Goal: Task Accomplishment & Management: Complete application form

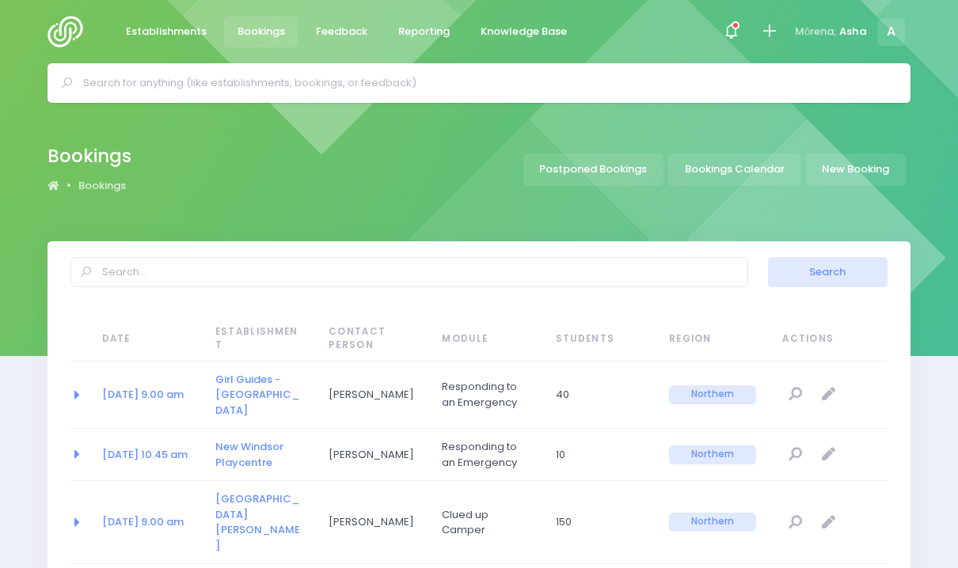
select select "20"
click at [739, 21] on div at bounding box center [731, 32] width 36 height 36
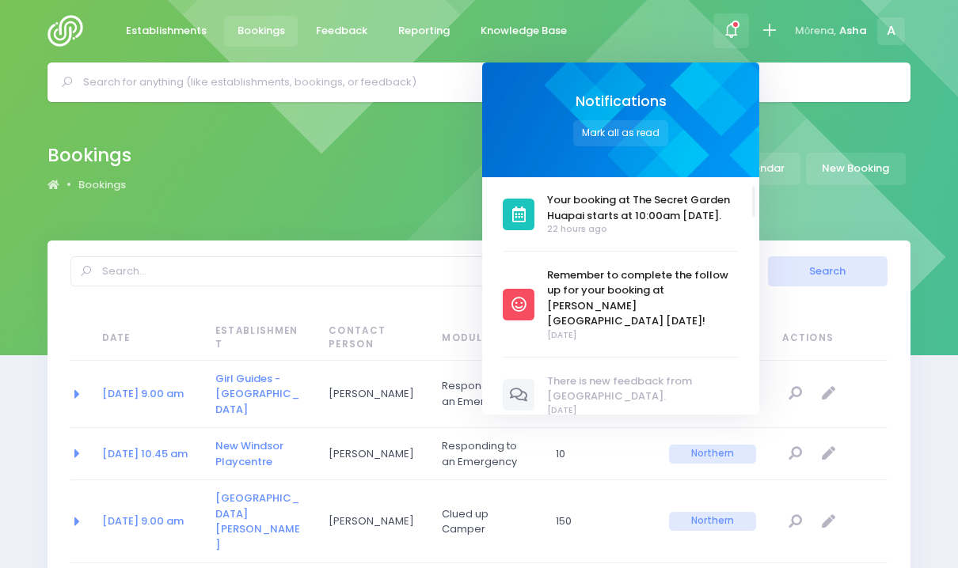
scroll to position [162, 0]
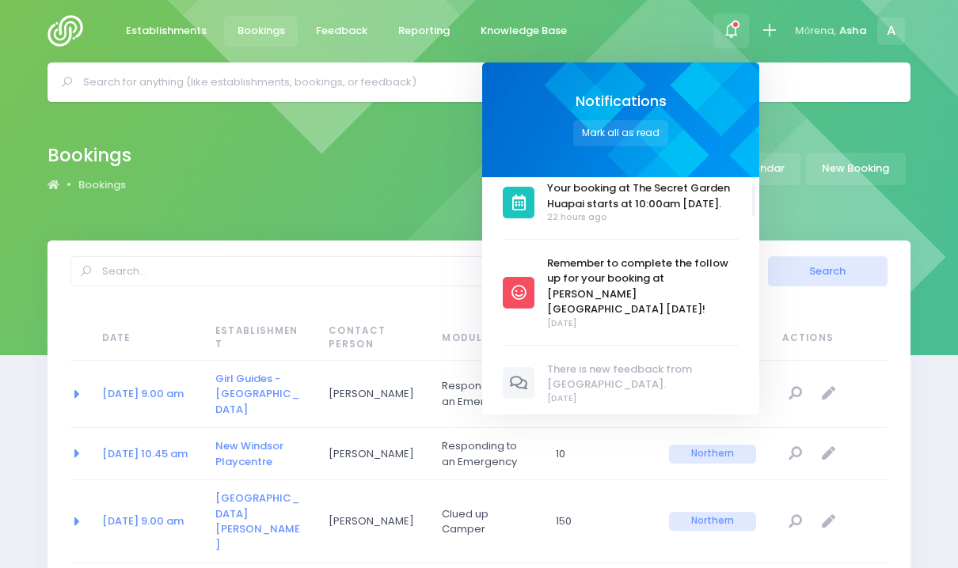
click at [623, 309] on span "Remember to complete the follow up for your booking at [PERSON_NAME][GEOGRAPHIC…" at bounding box center [643, 287] width 192 height 62
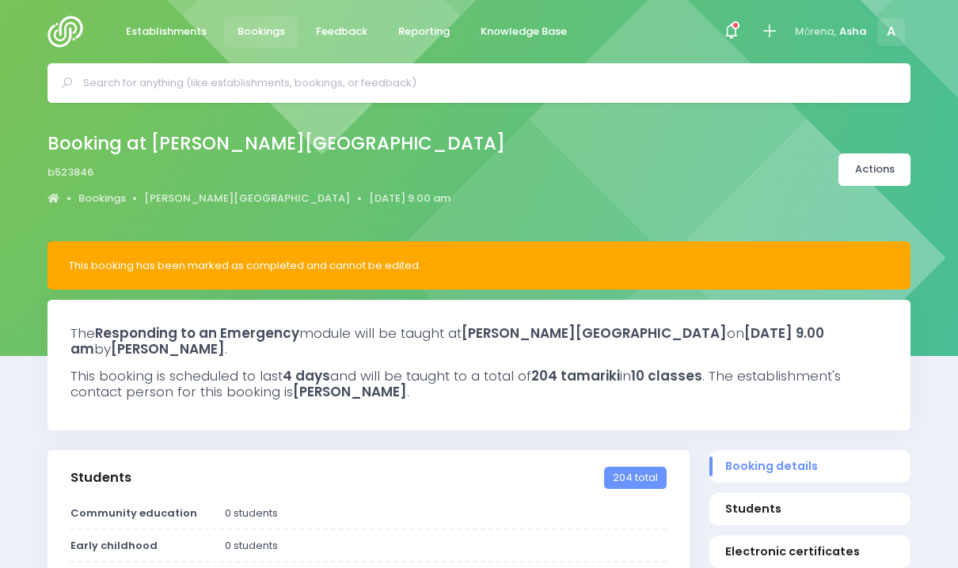
select select "5"
click at [739, 13] on div at bounding box center [732, 31] width 38 height 63
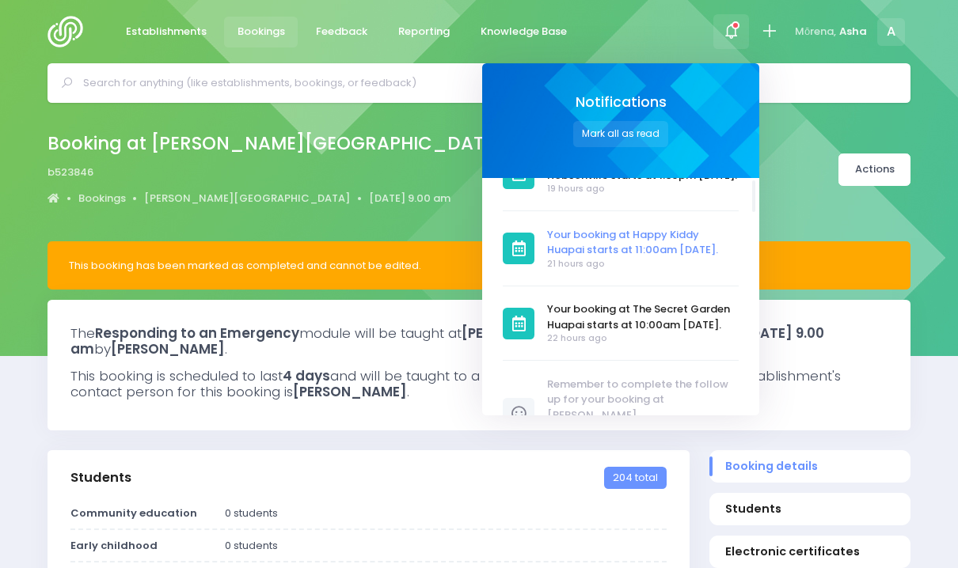
scroll to position [42, 0]
click at [267, 78] on input "text" at bounding box center [485, 83] width 805 height 24
click at [284, 78] on input "text" at bounding box center [485, 83] width 805 height 24
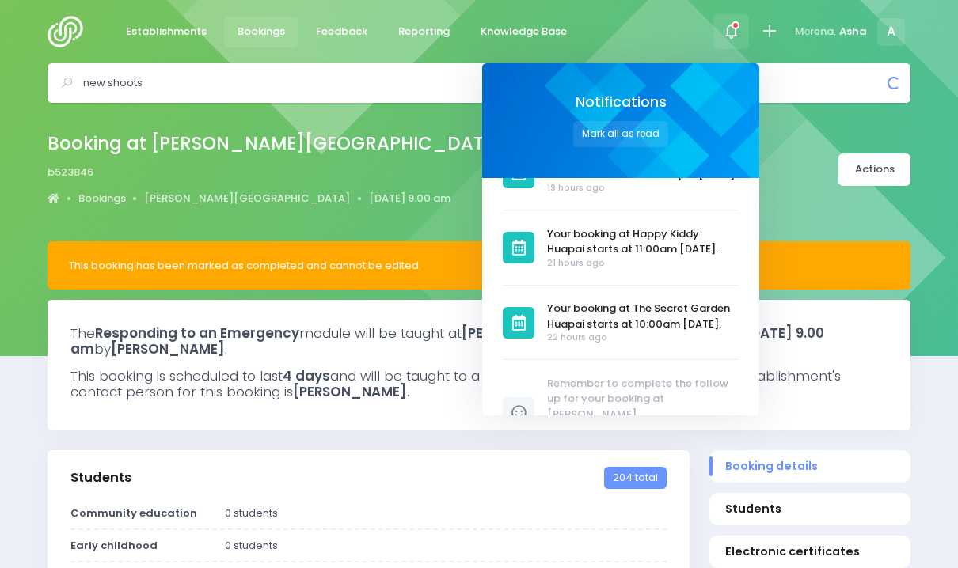
click at [778, 85] on input "new shoots" at bounding box center [485, 83] width 805 height 24
type input "new shoots"
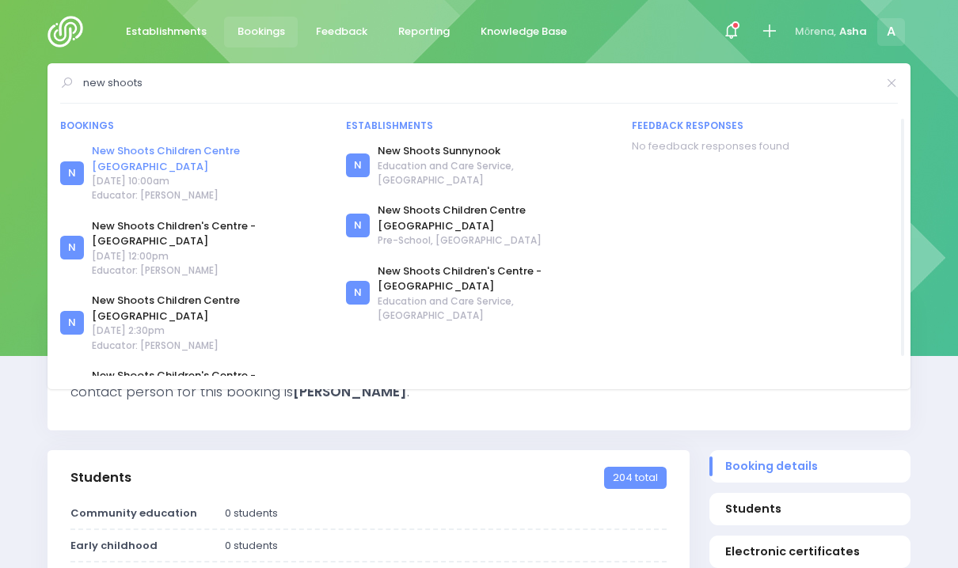
click at [266, 154] on link "New Shoots Children Centre [GEOGRAPHIC_DATA]" at bounding box center [209, 158] width 234 height 31
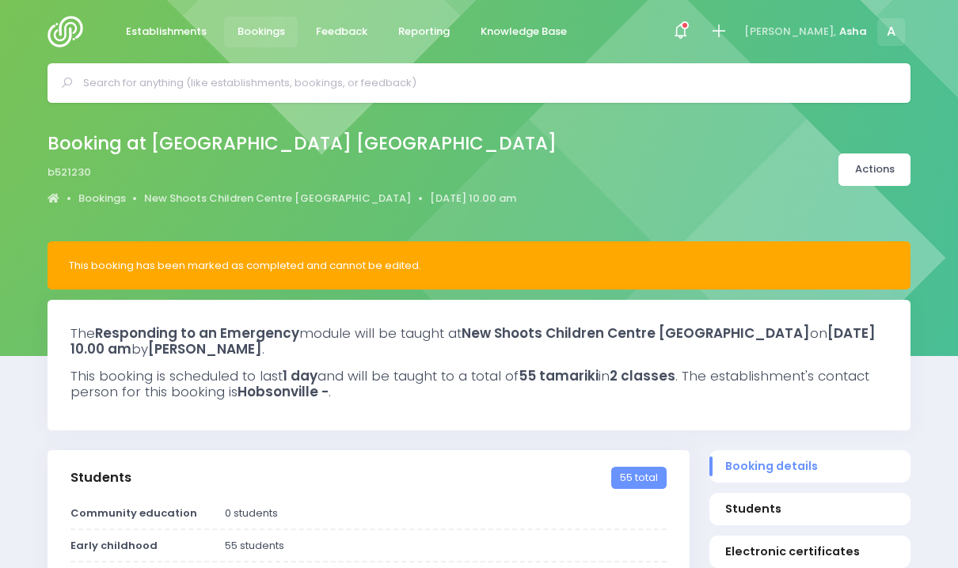
select select "5"
click at [222, 201] on link "New Shoots Children Centre [GEOGRAPHIC_DATA]" at bounding box center [277, 199] width 267 height 16
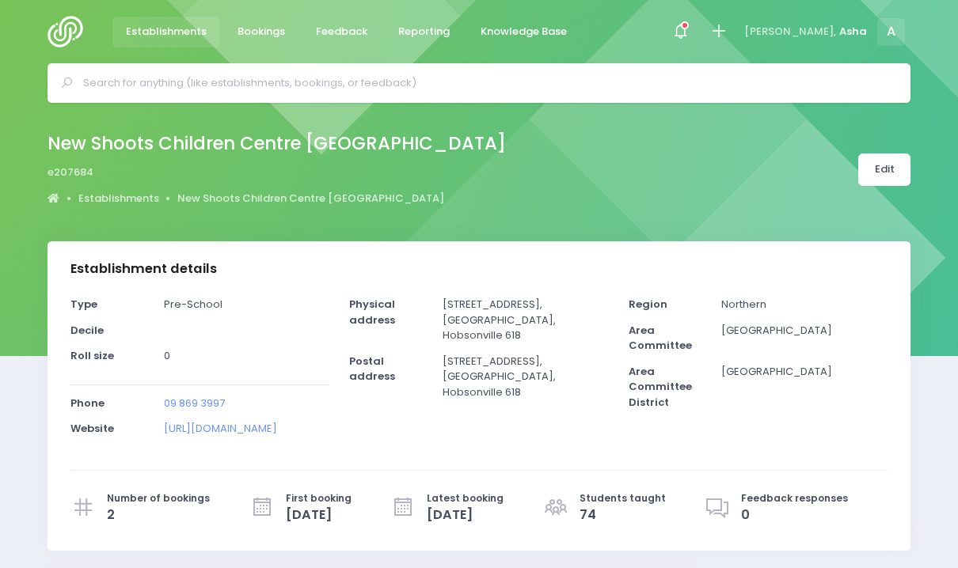
select select "5"
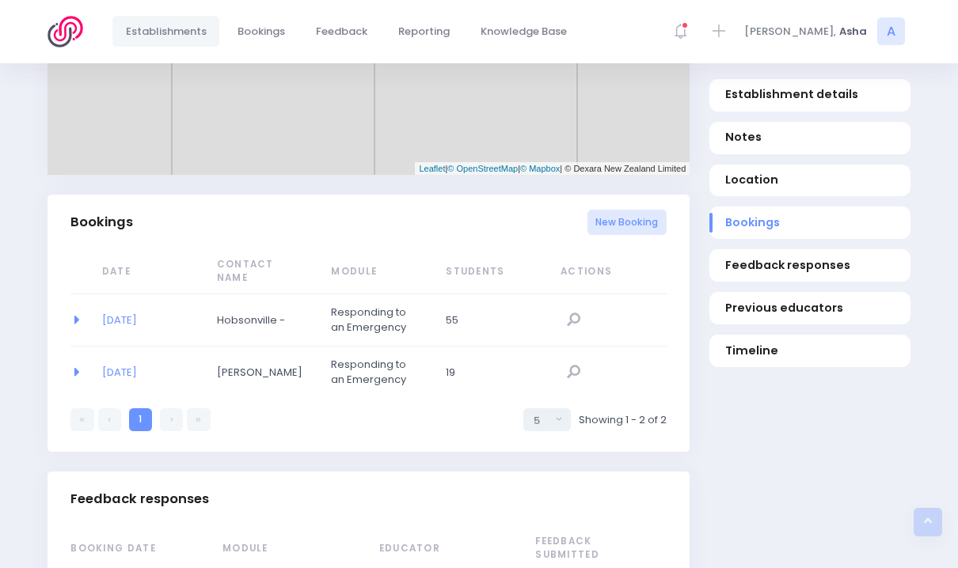
scroll to position [955, 0]
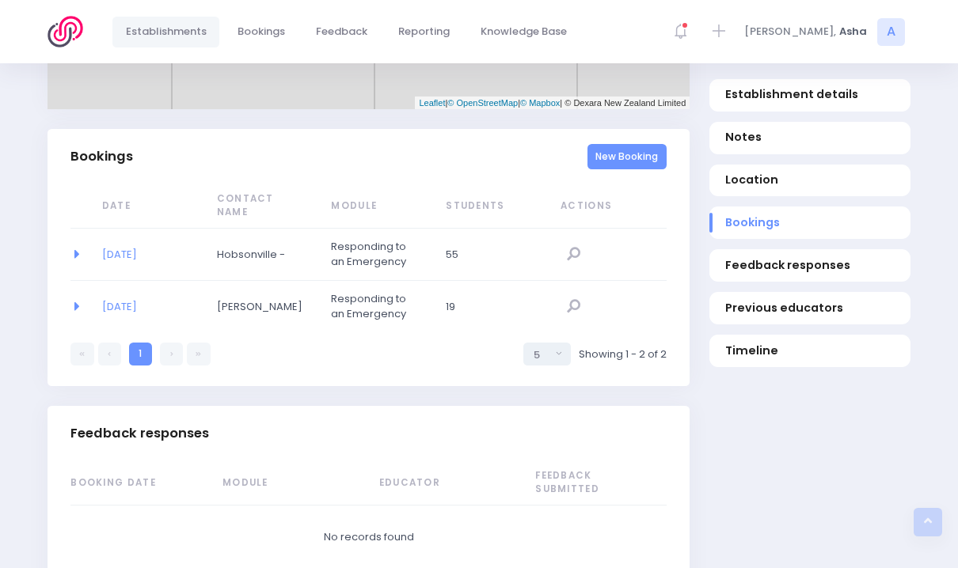
click at [616, 170] on link "New Booking" at bounding box center [627, 157] width 80 height 26
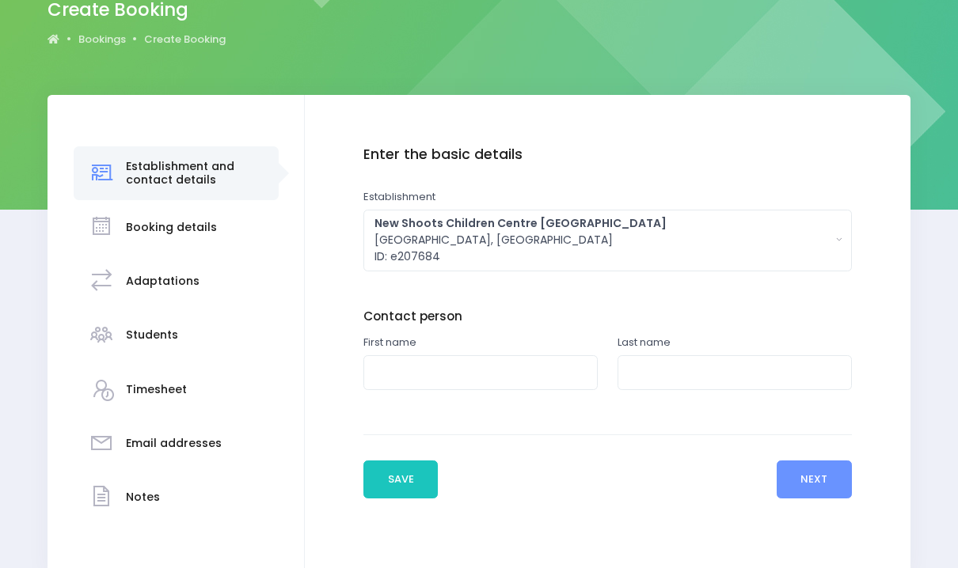
scroll to position [222, 0]
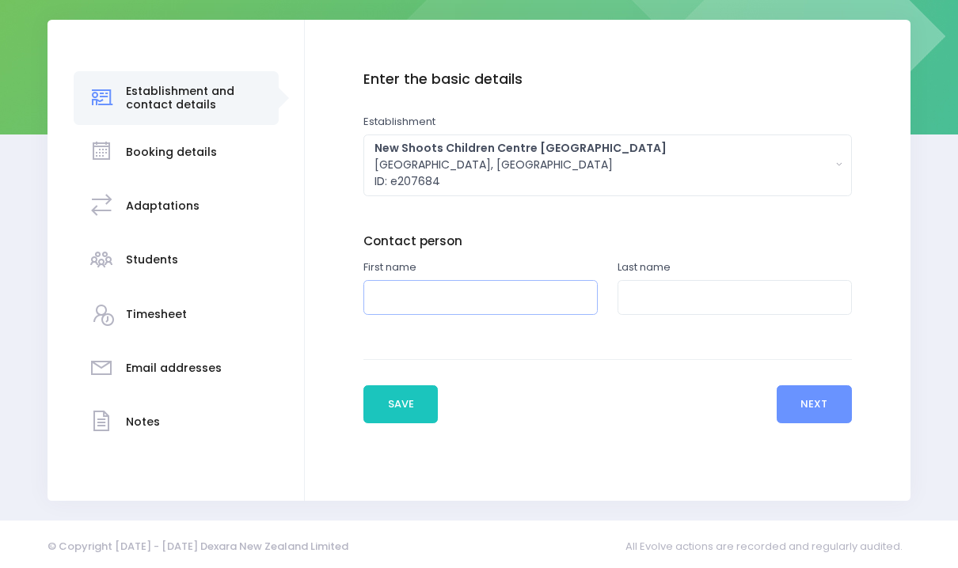
click at [485, 290] on input "text" at bounding box center [480, 298] width 234 height 36
type input "Freya"
click at [664, 294] on input "text" at bounding box center [735, 298] width 234 height 36
type input ","
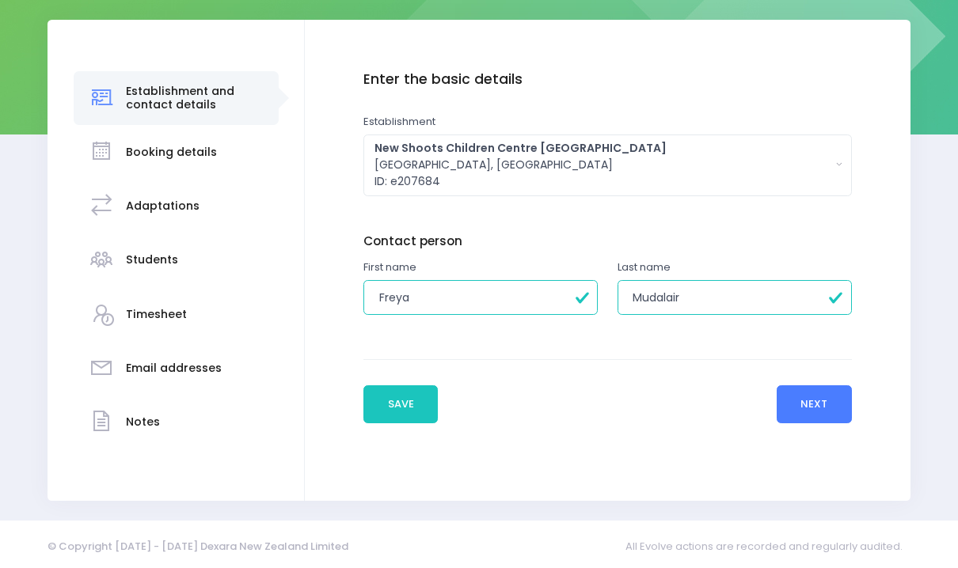
type input "Mudalair"
click at [804, 406] on button "Next" at bounding box center [814, 405] width 75 height 38
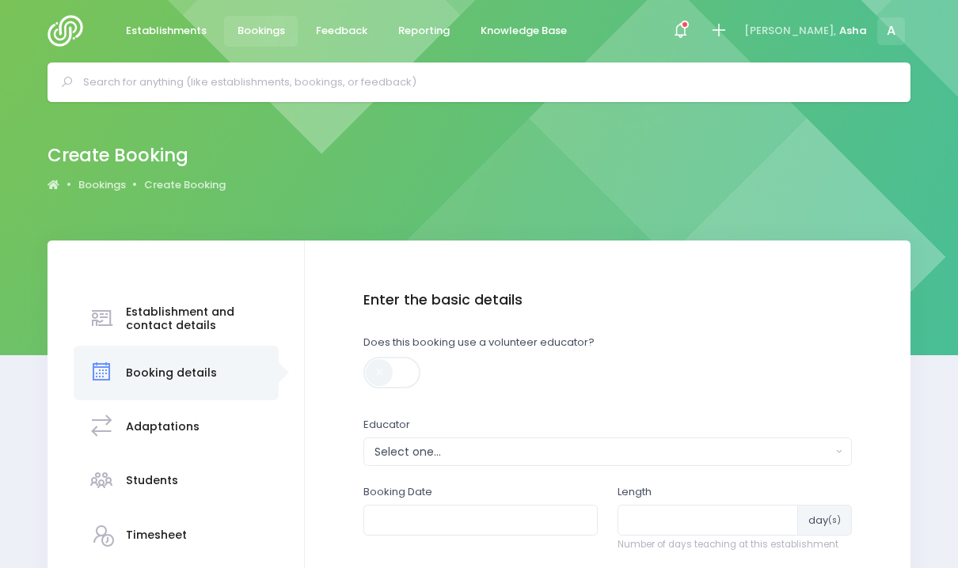
scroll to position [203, 0]
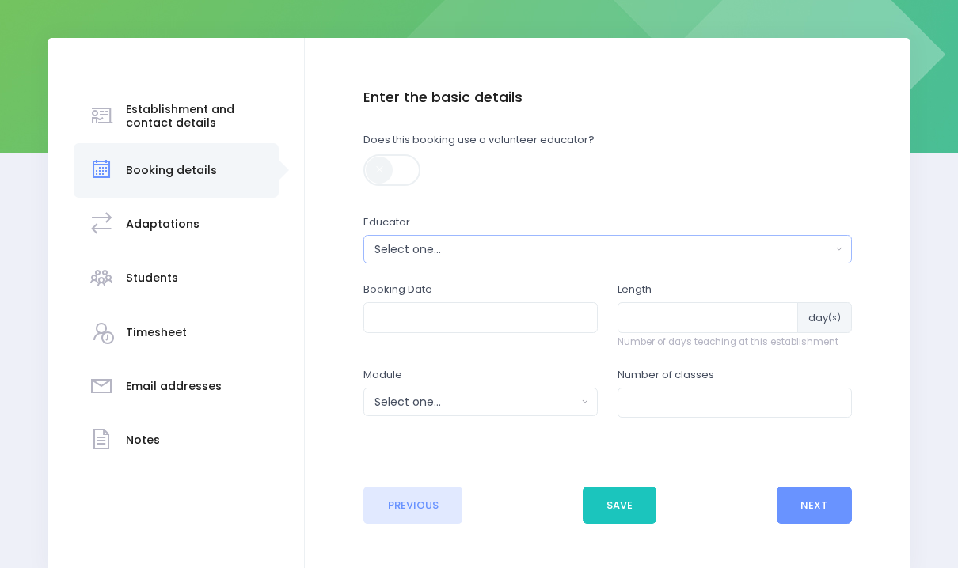
click at [529, 244] on div "Select one..." at bounding box center [602, 249] width 456 height 17
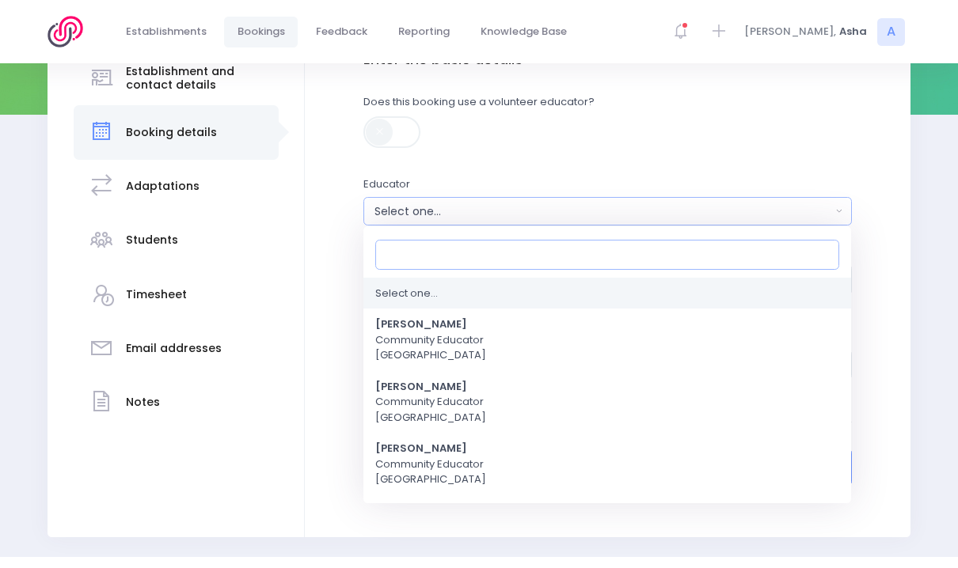
scroll to position [244, 0]
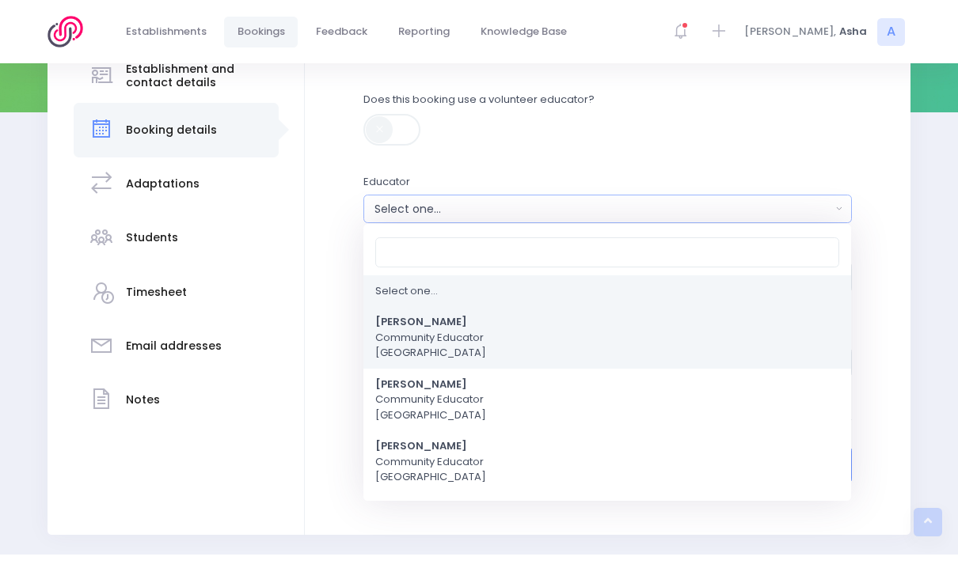
click at [490, 330] on link "Asha Bogdanowicz Community Educator Northern Region" at bounding box center [607, 338] width 488 height 63
select select "321315"
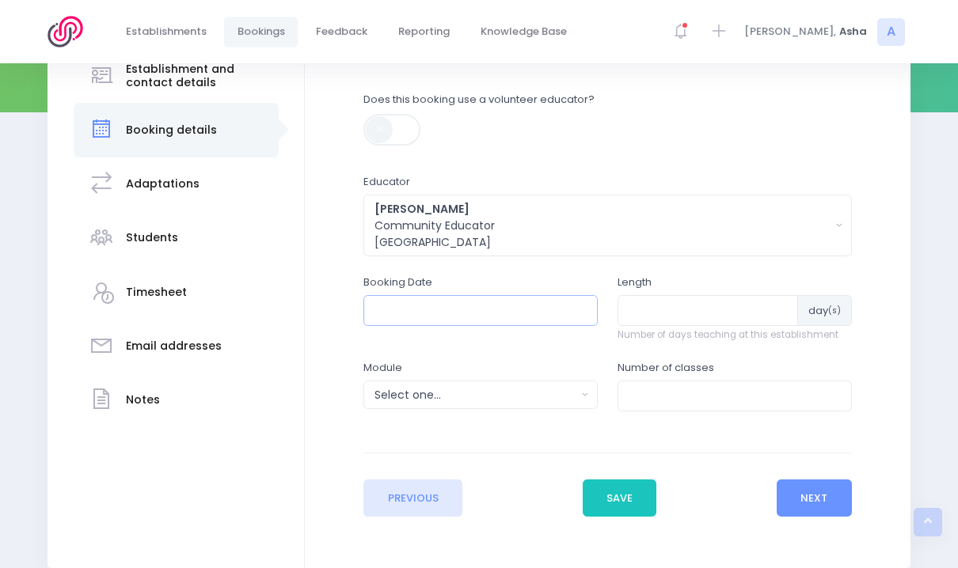
click at [477, 308] on input "text" at bounding box center [480, 310] width 234 height 30
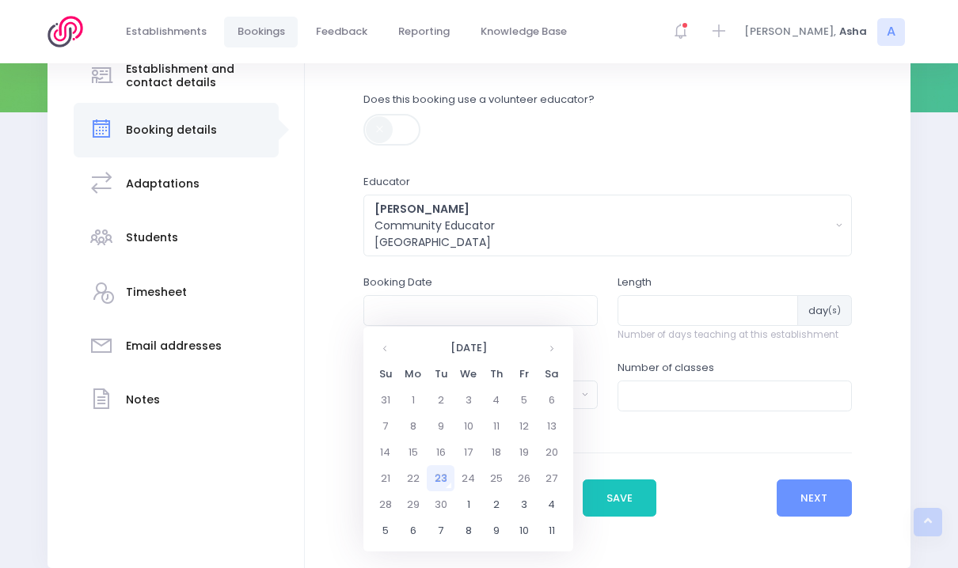
click at [443, 480] on td "23" at bounding box center [441, 479] width 28 height 26
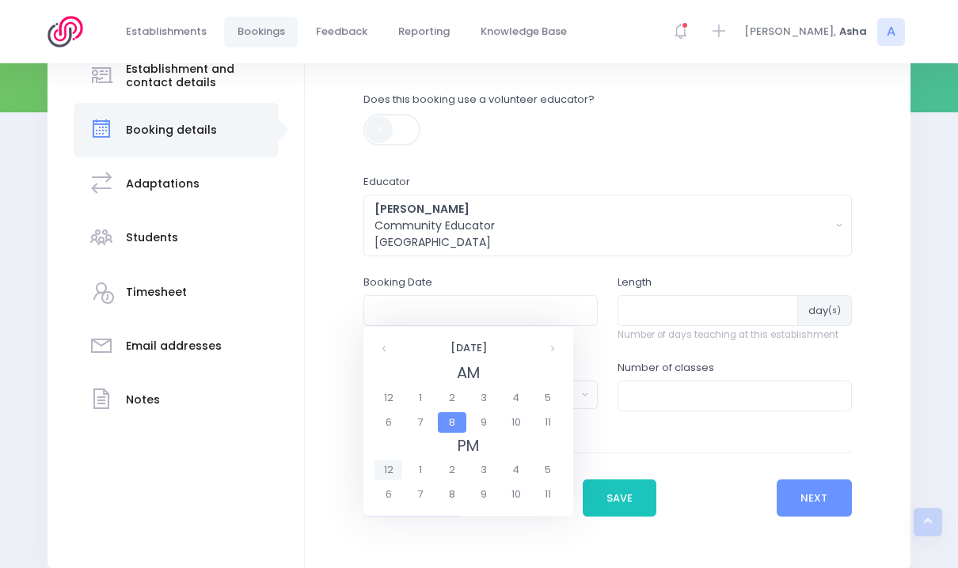
click at [394, 469] on span "12" at bounding box center [388, 470] width 28 height 21
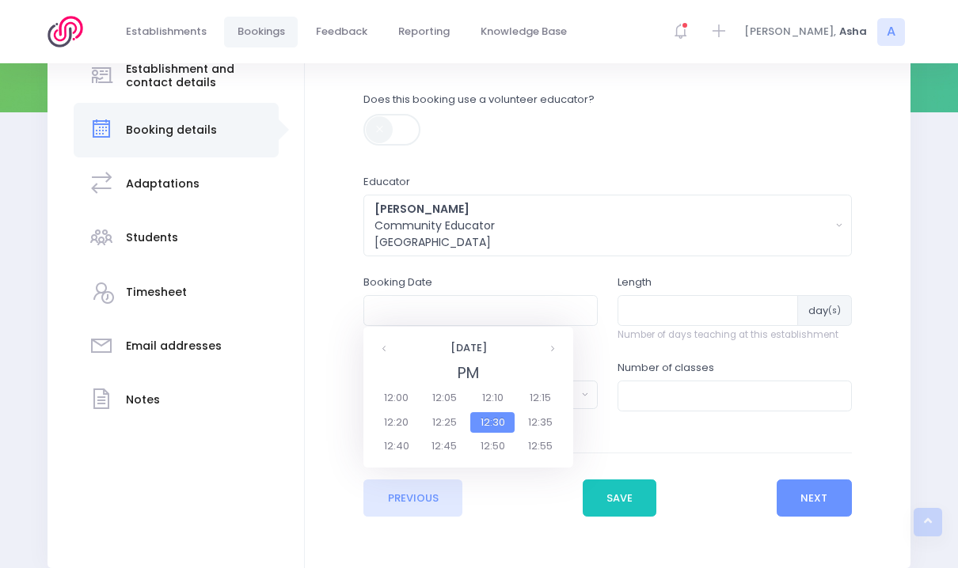
click at [504, 420] on span "12:30" at bounding box center [492, 422] width 44 height 21
type input "23/09/2025 12:30 PM"
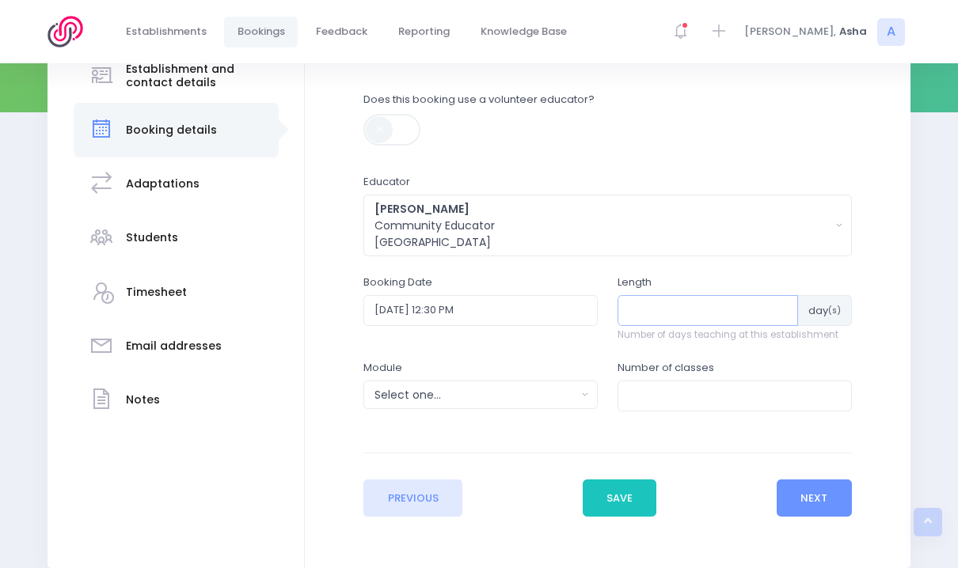
click at [677, 322] on input "number" at bounding box center [708, 310] width 181 height 30
type input "1"
click at [561, 397] on div "Select one..." at bounding box center [475, 395] width 202 height 17
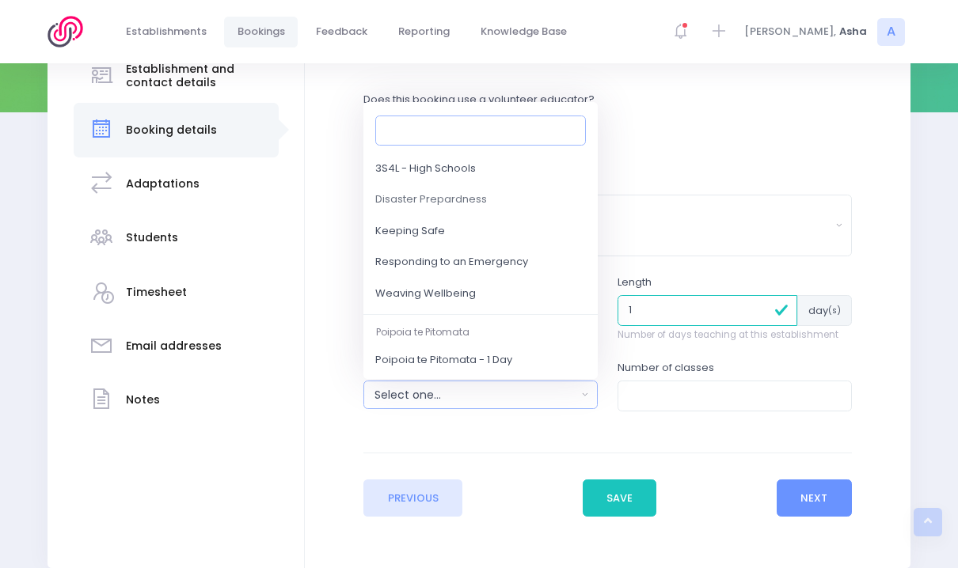
scroll to position [217, 0]
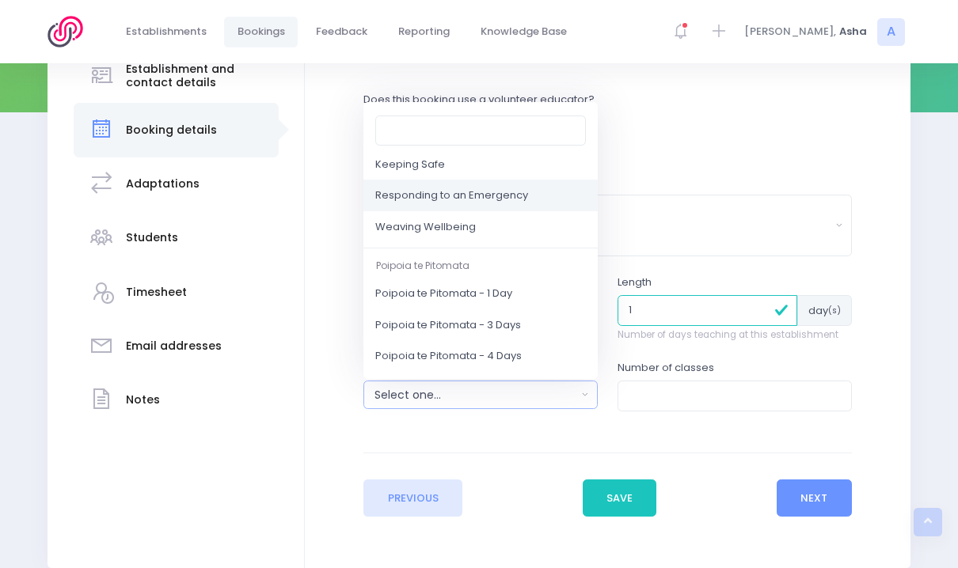
click at [486, 203] on span "Responding to an Emergency" at bounding box center [451, 196] width 153 height 16
select select "Responding to an Emergency"
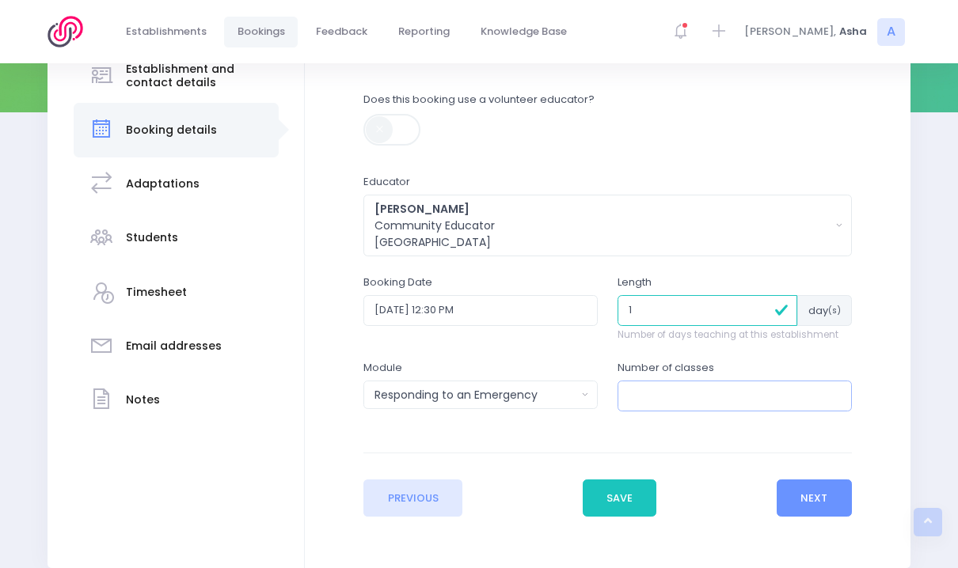
click at [679, 403] on input "number" at bounding box center [735, 396] width 234 height 30
type input "1"
click at [822, 497] on button "Next" at bounding box center [814, 499] width 75 height 38
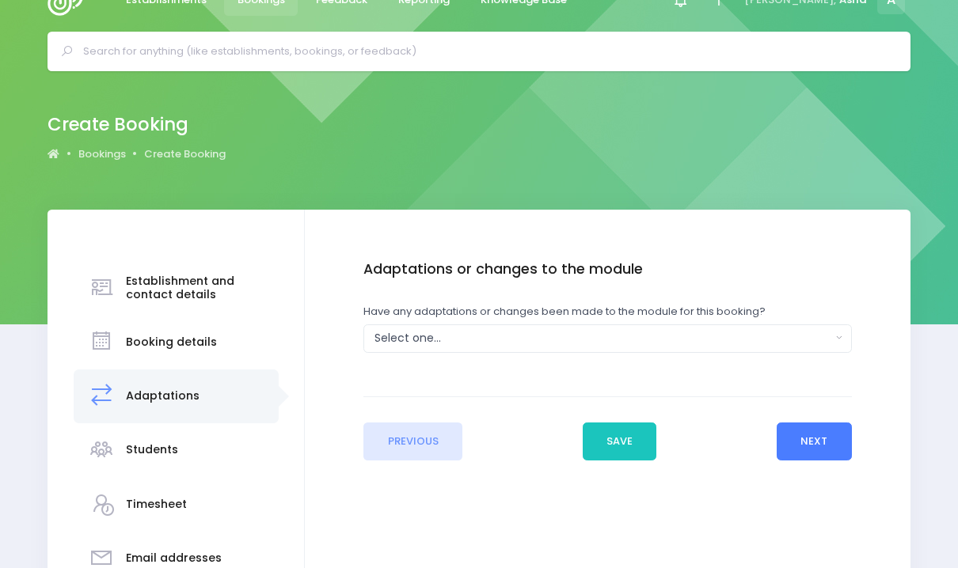
scroll to position [0, 0]
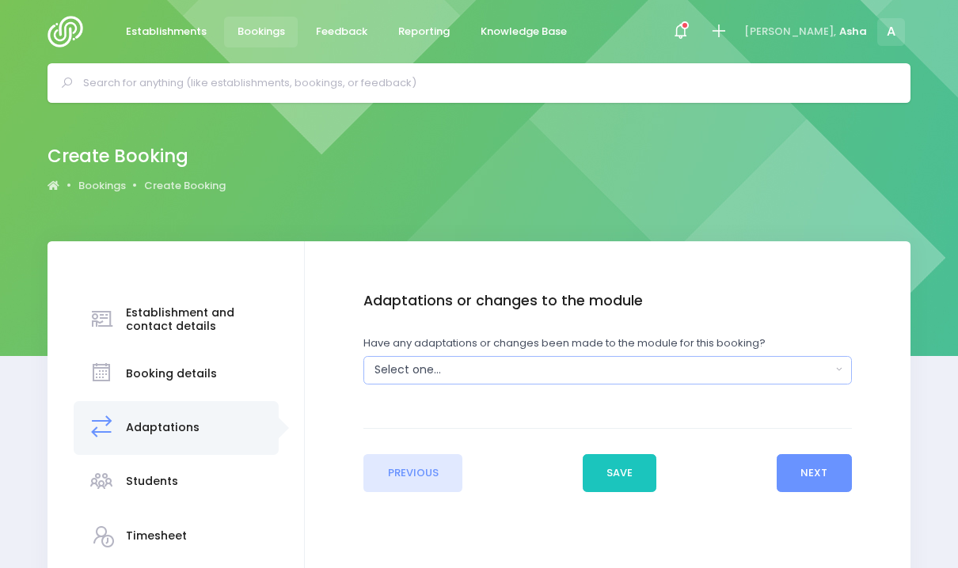
click at [730, 367] on div "Select one..." at bounding box center [602, 370] width 456 height 17
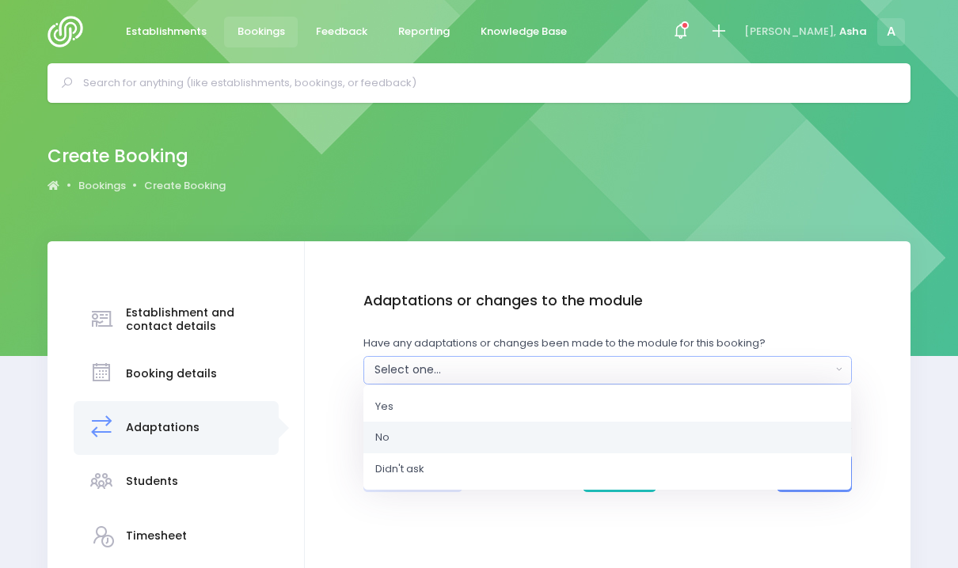
click at [727, 430] on link "No" at bounding box center [607, 438] width 488 height 32
select select "No"
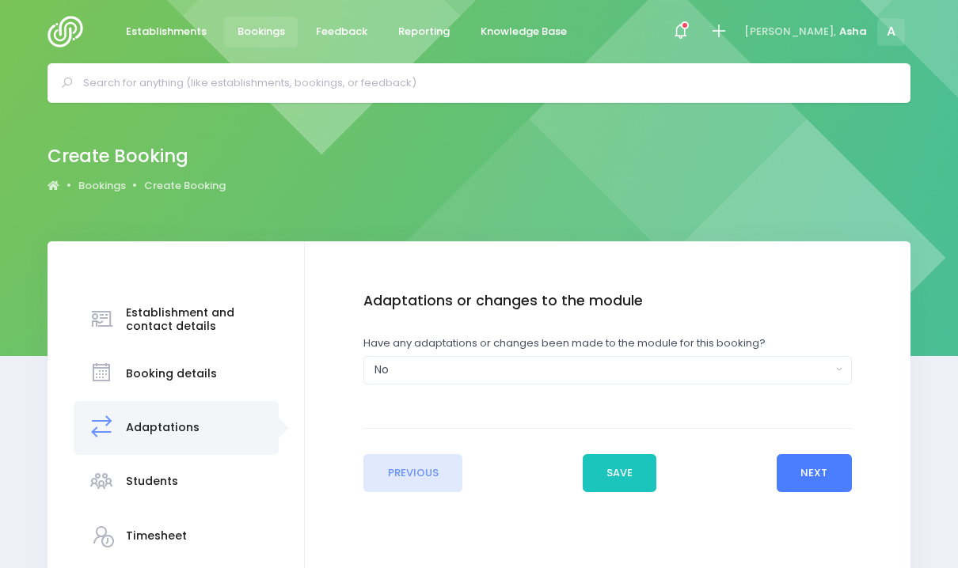
click at [792, 473] on button "Next" at bounding box center [814, 473] width 75 height 38
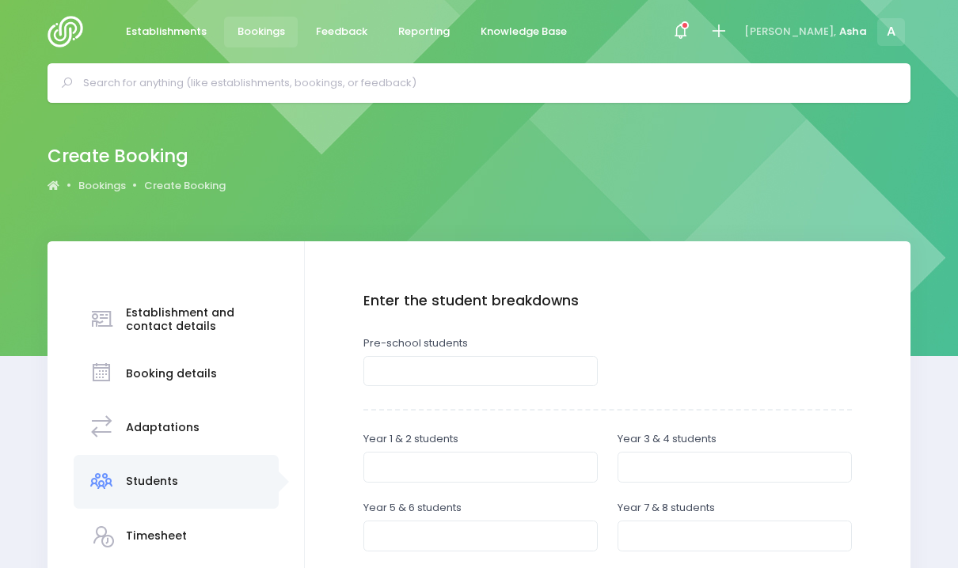
scroll to position [1, 0]
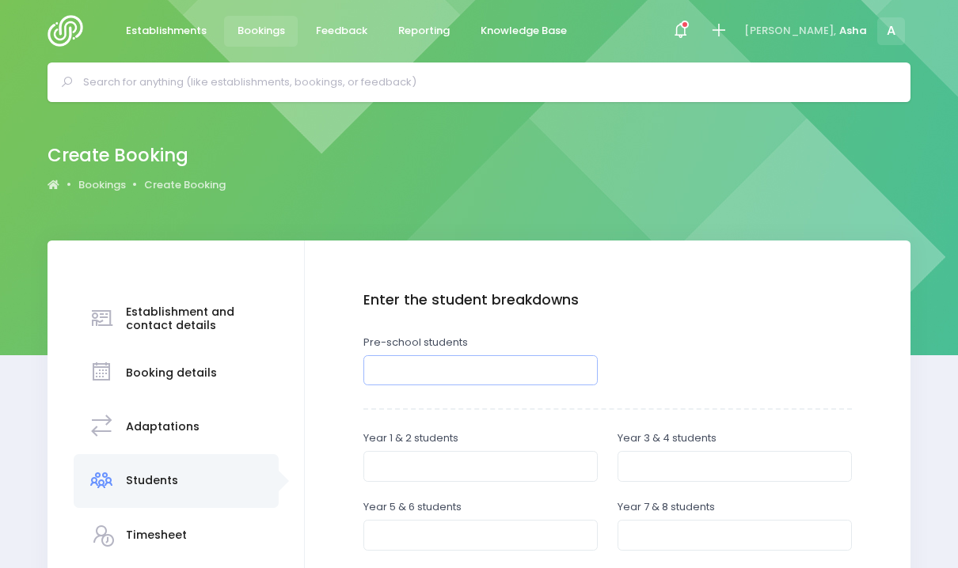
click at [481, 366] on input "number" at bounding box center [480, 370] width 234 height 30
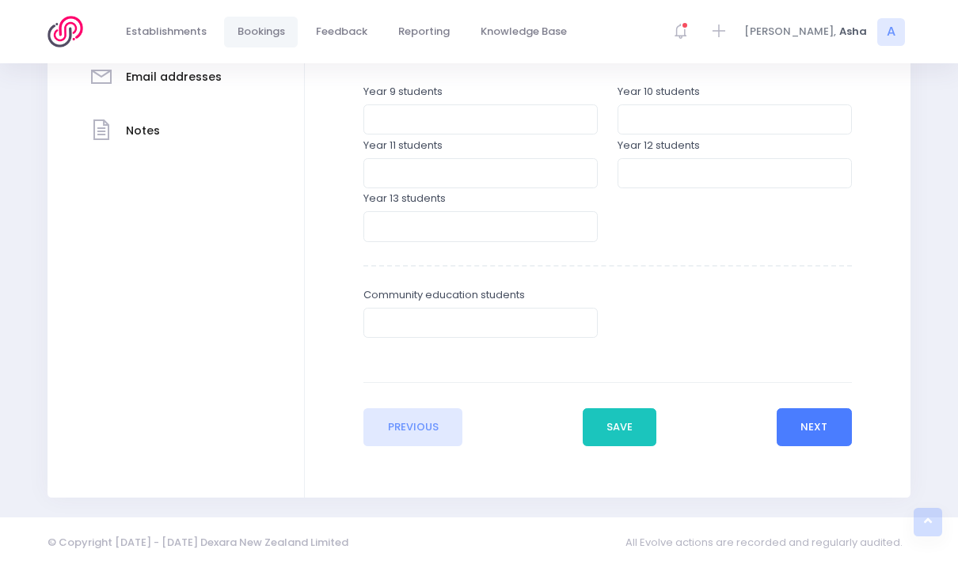
type input "30"
click at [780, 430] on button "Next" at bounding box center [814, 428] width 75 height 38
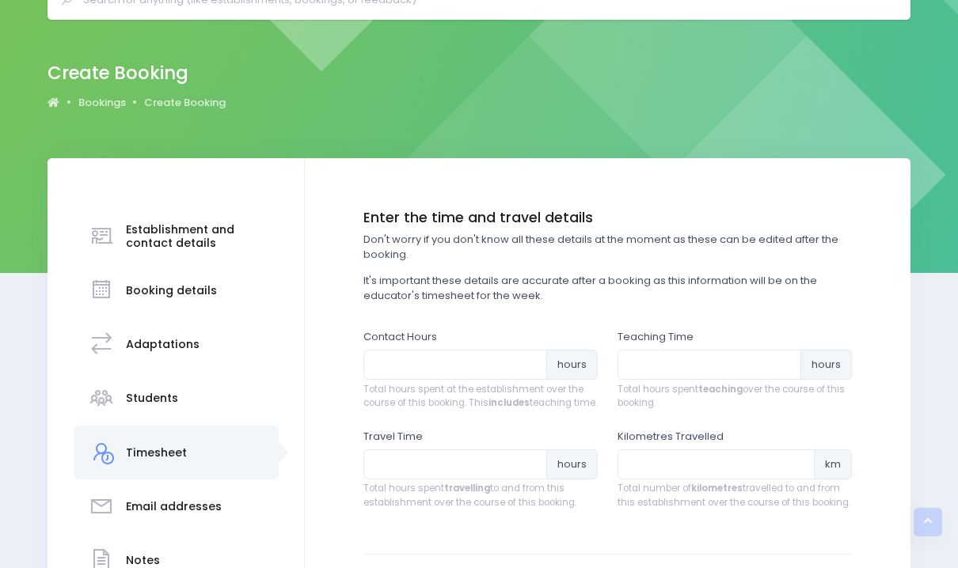
scroll to position [0, 0]
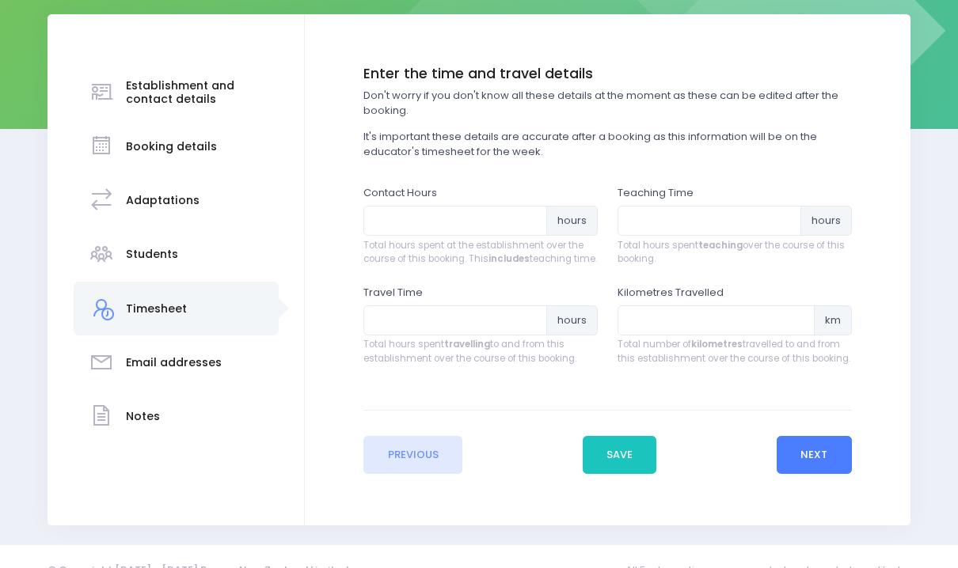
click at [807, 474] on button "Next" at bounding box center [814, 455] width 75 height 38
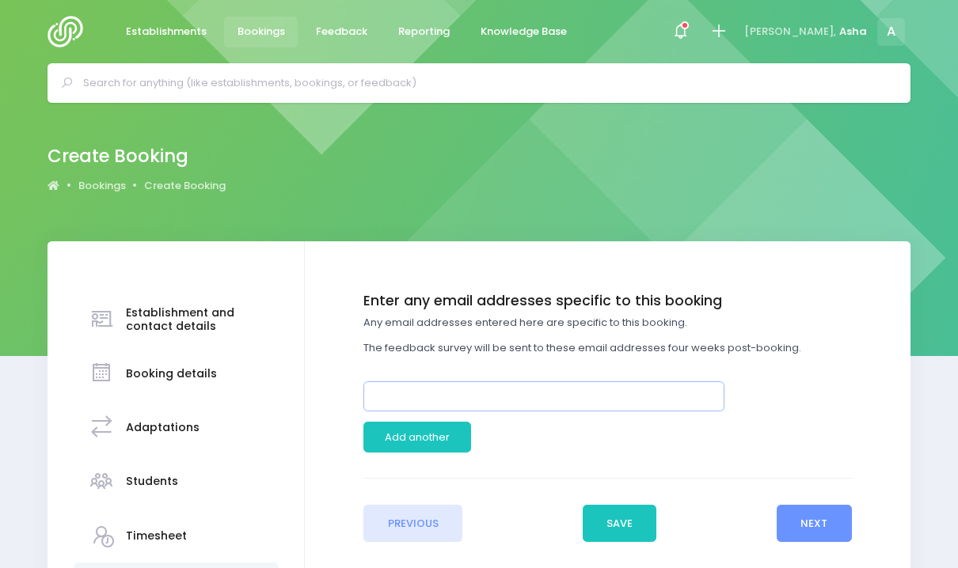
click at [609, 394] on input "email" at bounding box center [543, 397] width 361 height 30
click at [545, 397] on input "email" at bounding box center [543, 397] width 361 height 30
paste input "freya.mudaliar@newshoots.co.nz"
type input "[EMAIL_ADDRESS][PERSON_NAME][DOMAIN_NAME]"
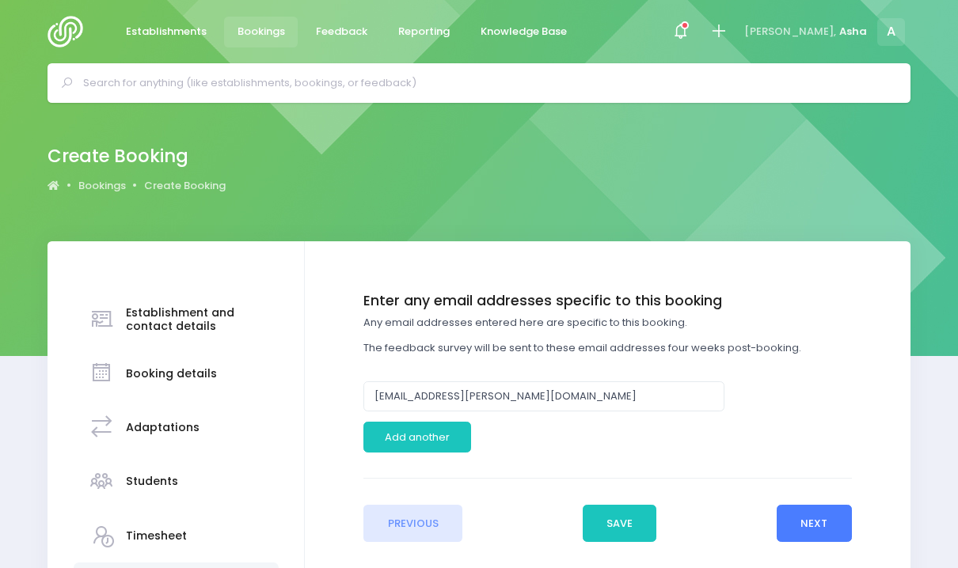
click at [827, 522] on button "Next" at bounding box center [814, 524] width 75 height 38
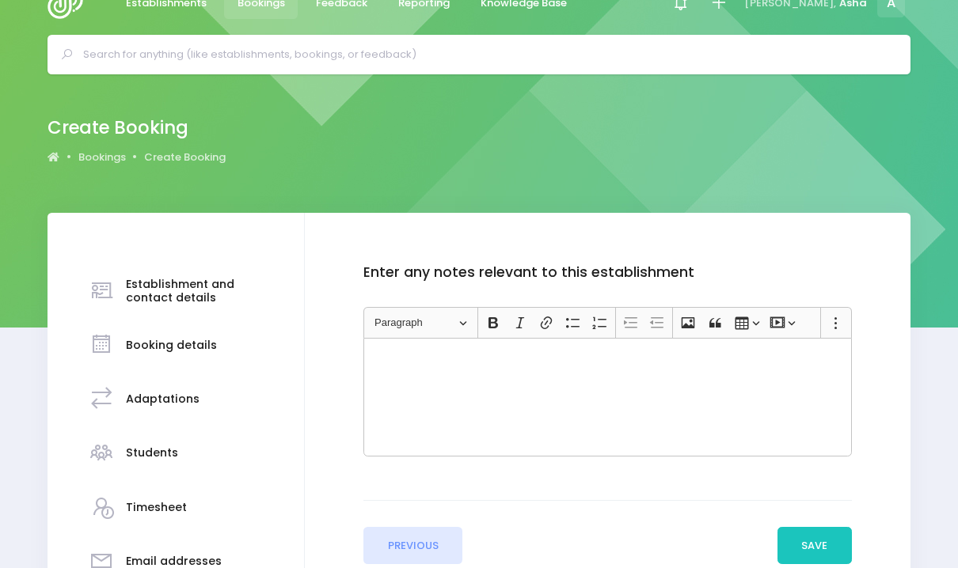
scroll to position [29, 0]
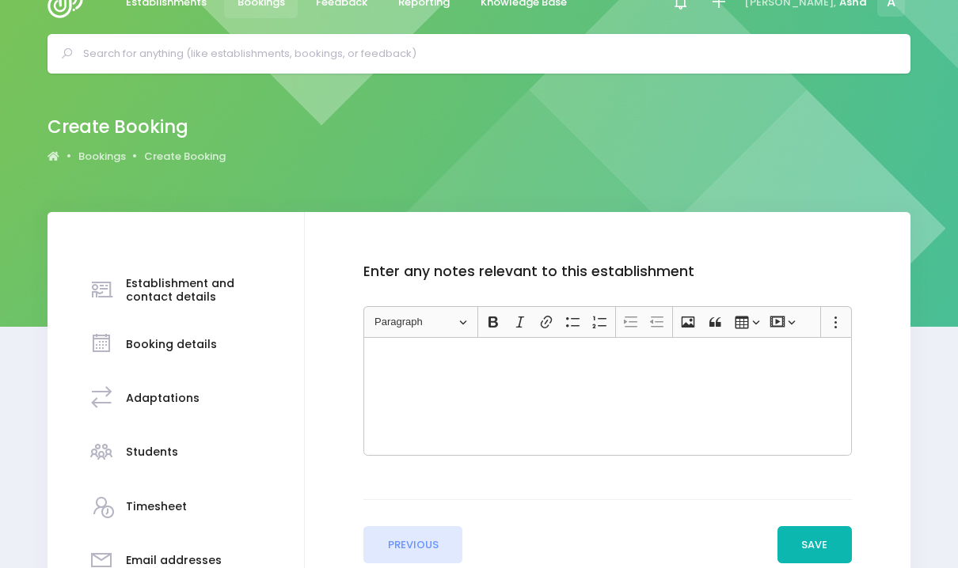
click at [821, 539] on button "Save" at bounding box center [814, 545] width 74 height 38
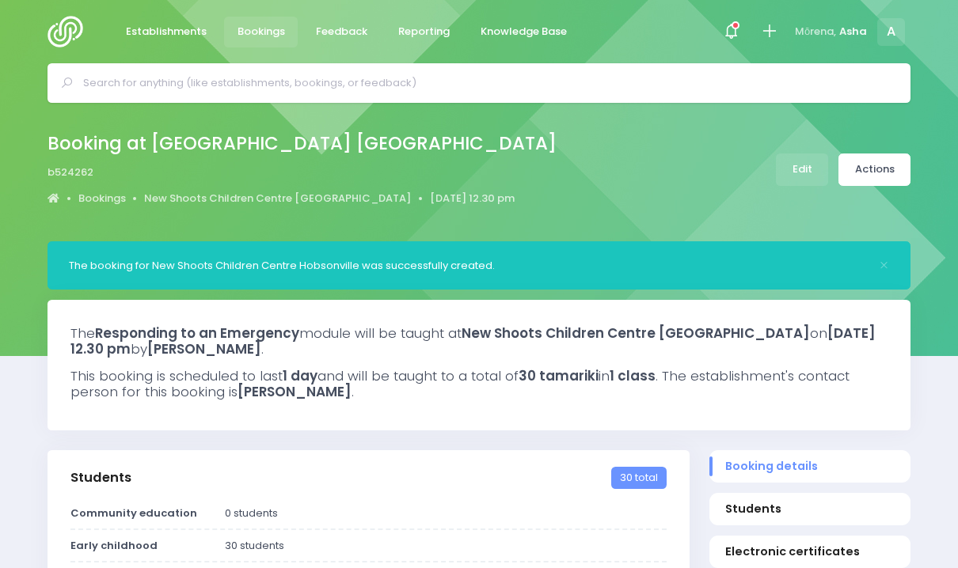
select select "5"
click at [873, 173] on link "Actions" at bounding box center [874, 170] width 72 height 32
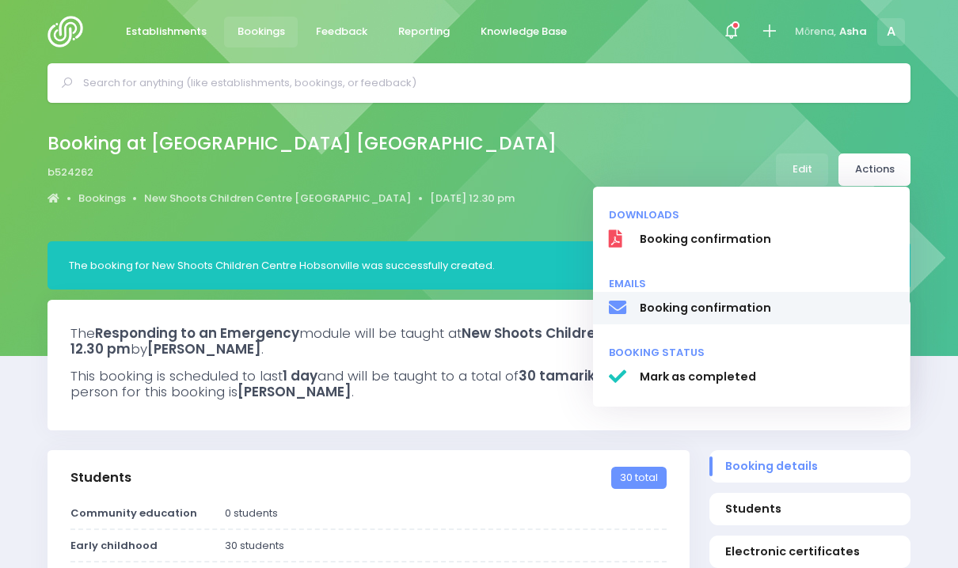
click at [785, 302] on span "Booking confirmation" at bounding box center [767, 308] width 255 height 17
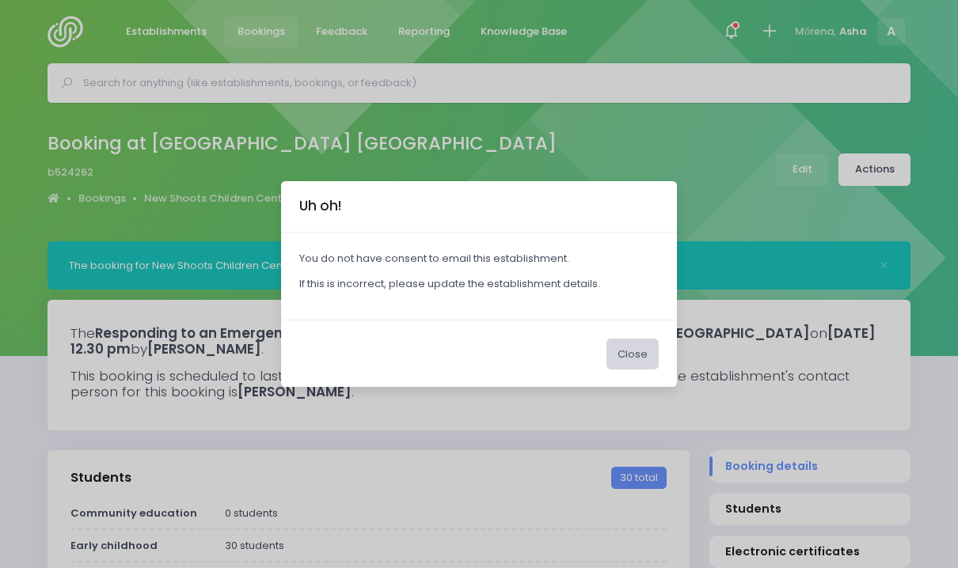
click at [629, 355] on button "Close" at bounding box center [632, 354] width 52 height 30
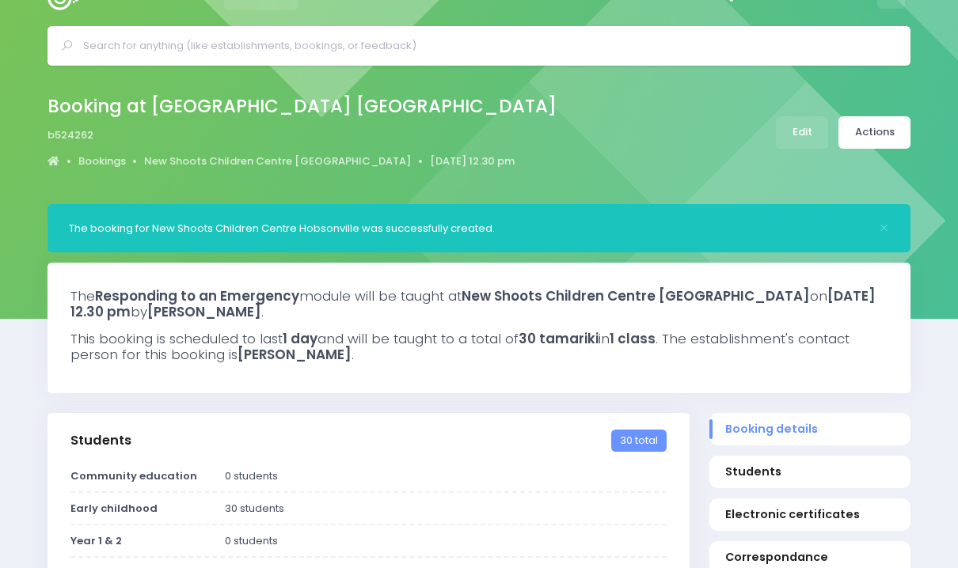
scroll to position [48, 0]
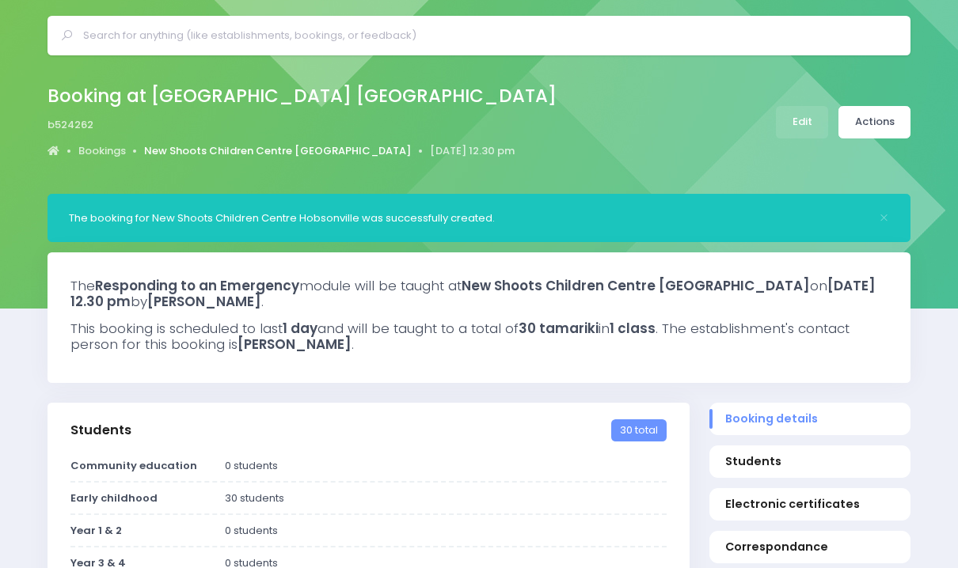
click at [287, 150] on link "New Shoots Children Centre [GEOGRAPHIC_DATA]" at bounding box center [277, 151] width 267 height 16
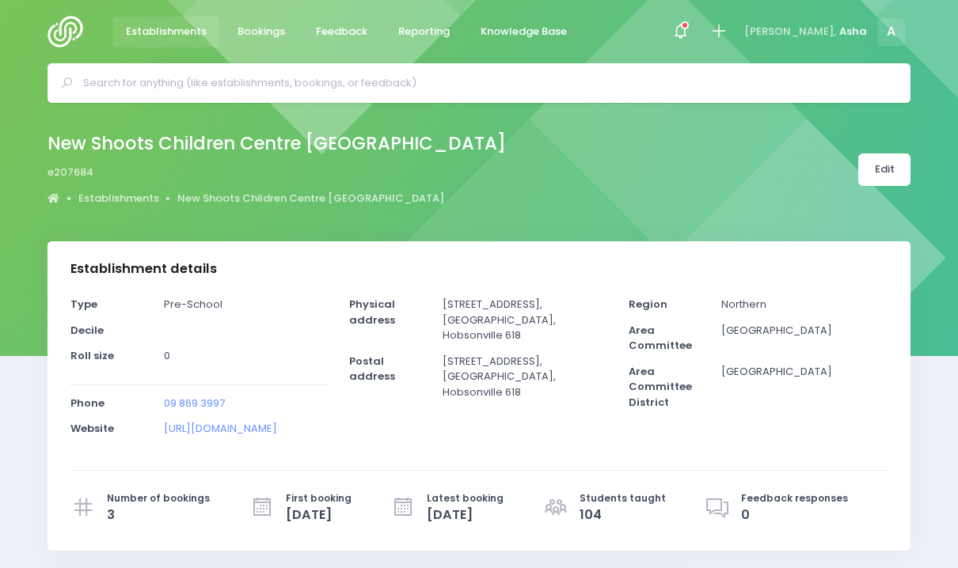
select select "5"
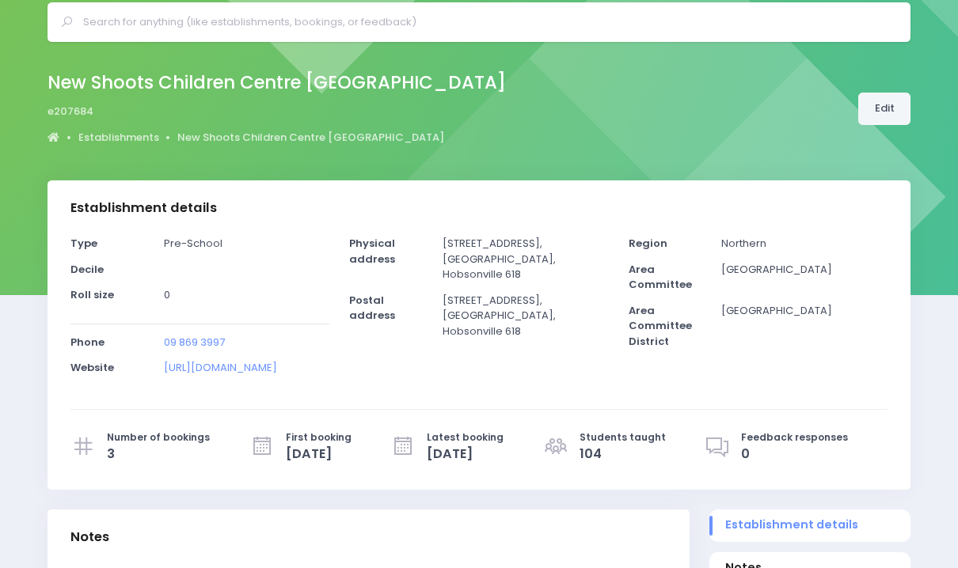
click at [884, 107] on link "Edit" at bounding box center [884, 109] width 52 height 32
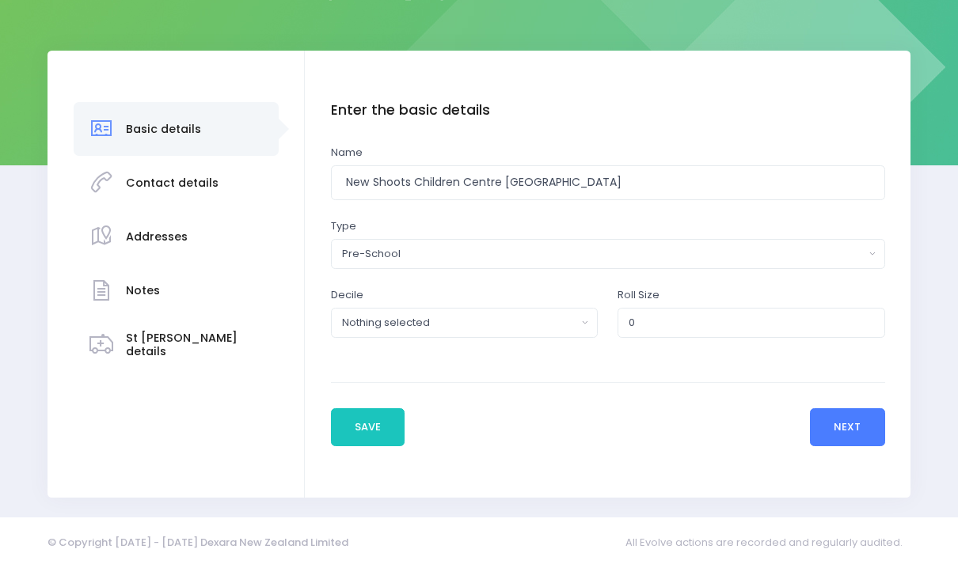
click at [862, 429] on button "Next" at bounding box center [847, 428] width 75 height 38
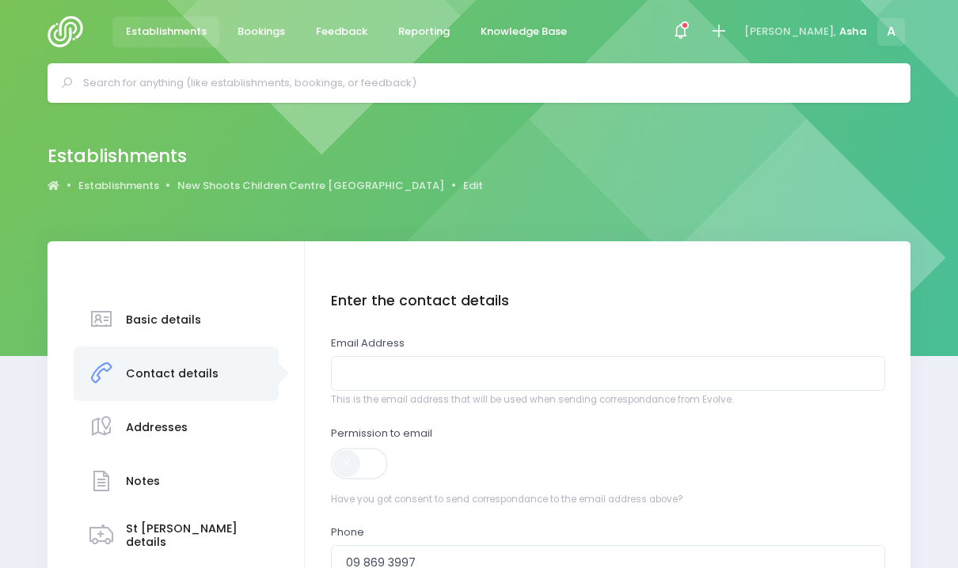
scroll to position [253, 0]
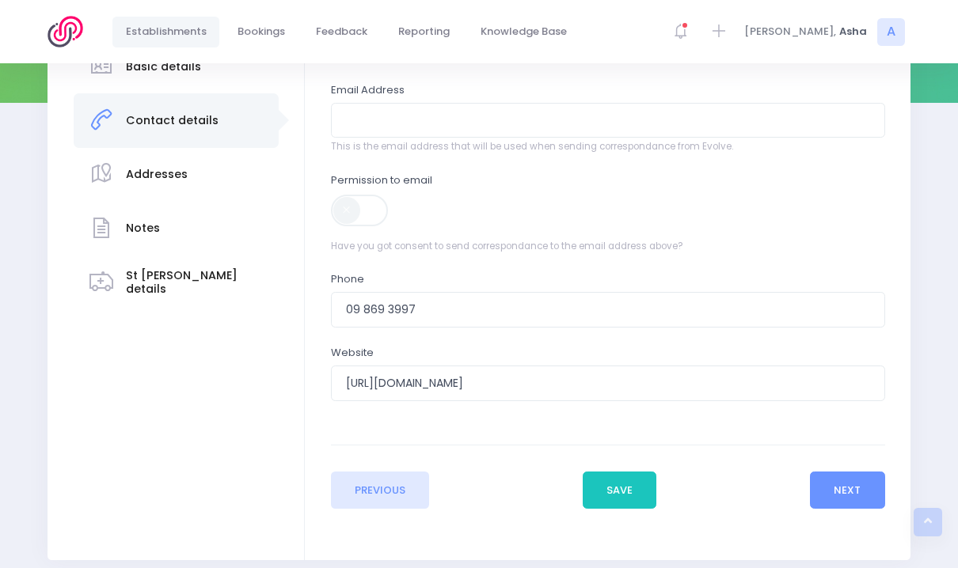
click at [354, 222] on span at bounding box center [360, 211] width 59 height 32
click at [604, 486] on button "Save" at bounding box center [620, 491] width 74 height 38
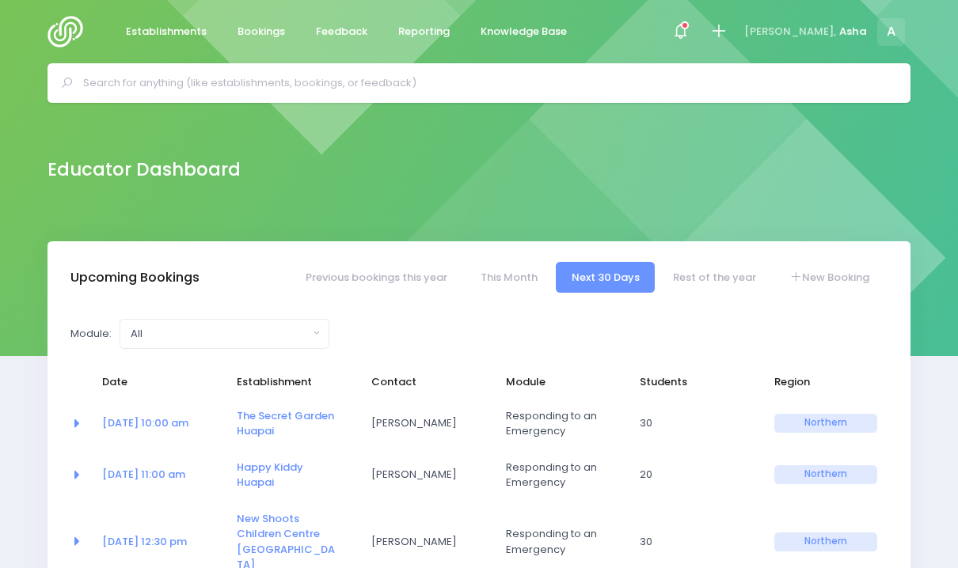
select select "5"
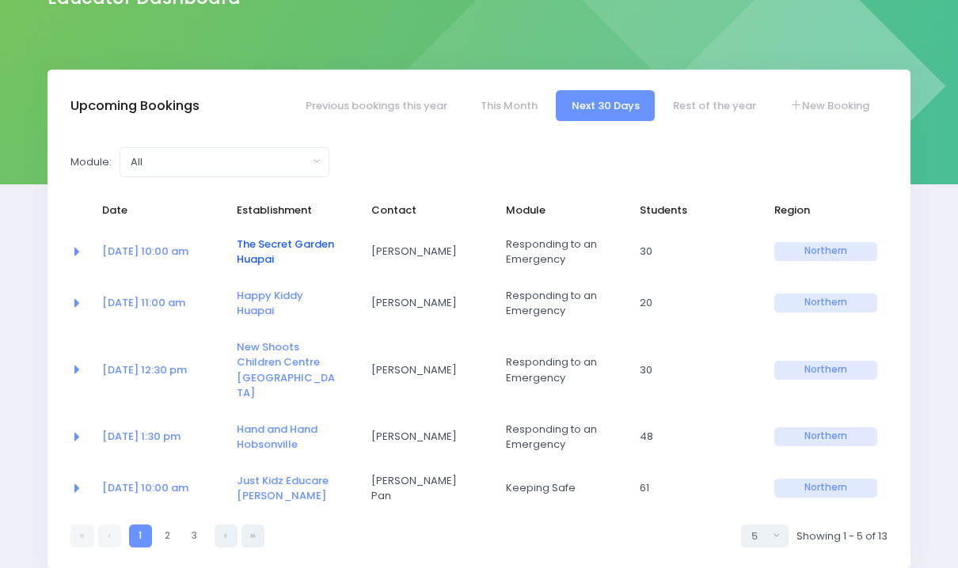
scroll to position [171, 0]
click at [292, 359] on link "New Shoots Children Centre [GEOGRAPHIC_DATA]" at bounding box center [286, 371] width 98 height 62
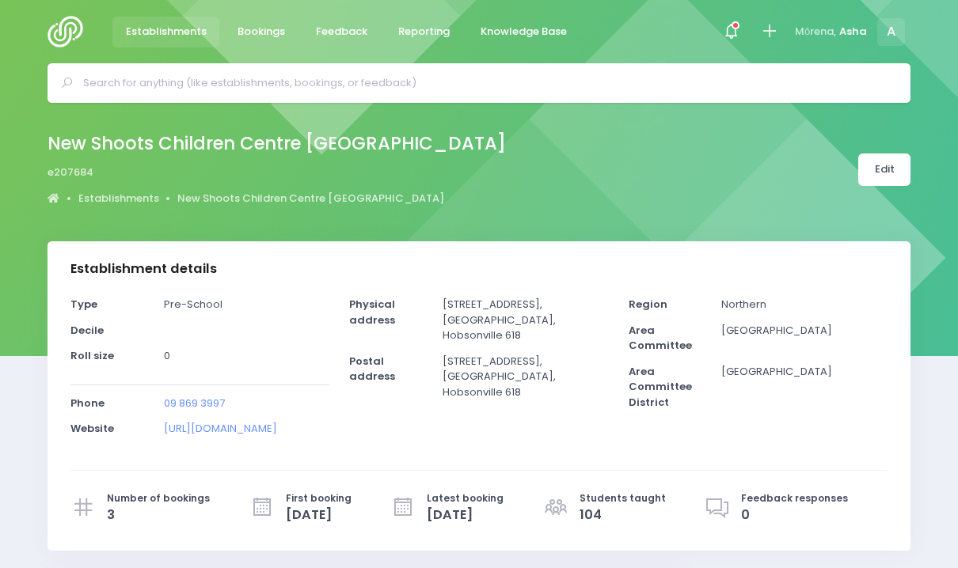
select select "5"
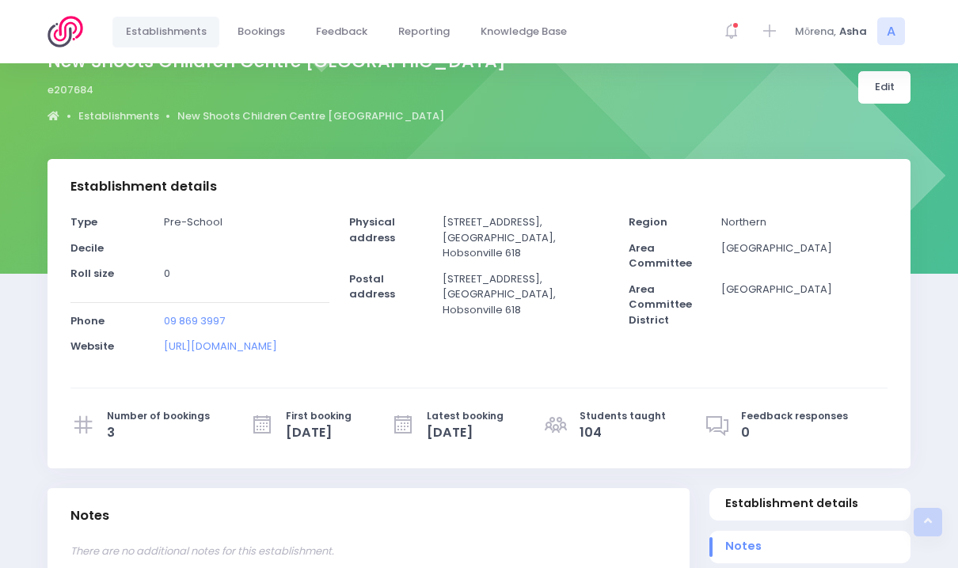
scroll to position [596, 0]
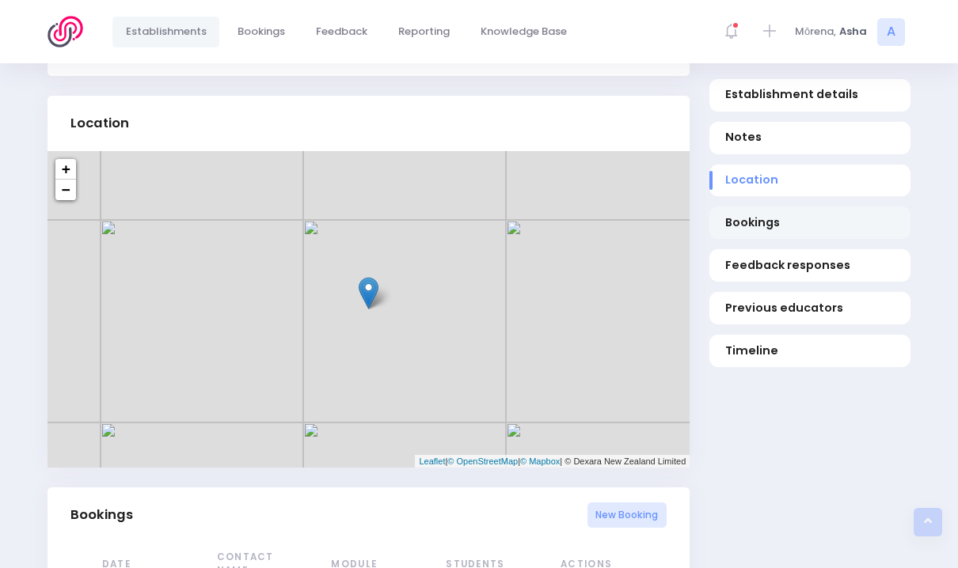
click at [761, 212] on link "Bookings" at bounding box center [809, 223] width 201 height 32
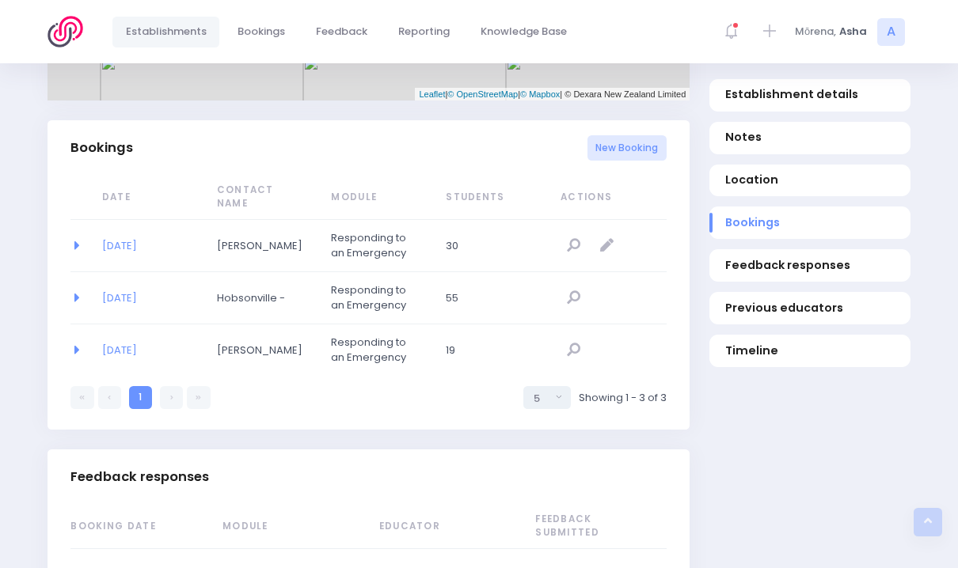
scroll to position [1020, 0]
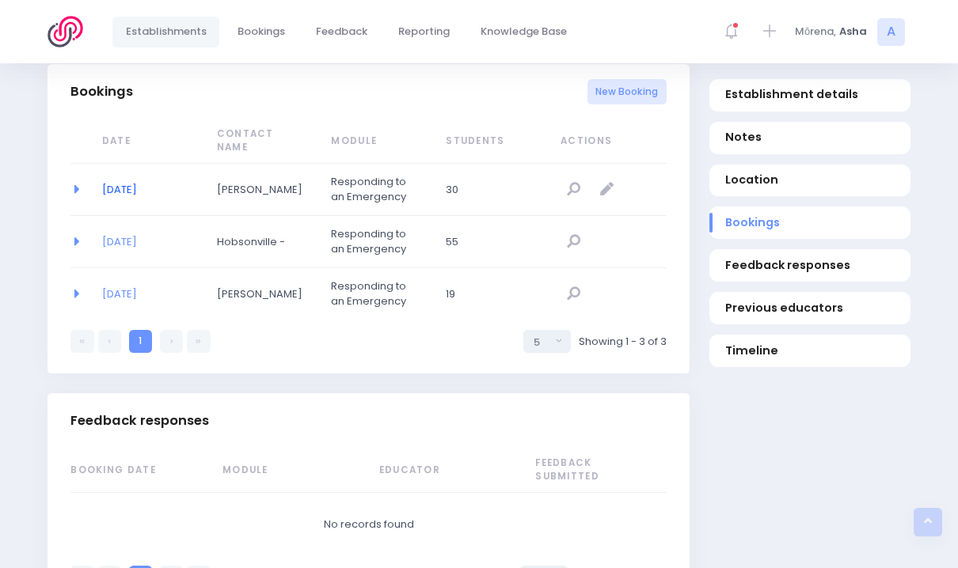
click at [137, 188] on link "23/09/2025" at bounding box center [119, 189] width 35 height 15
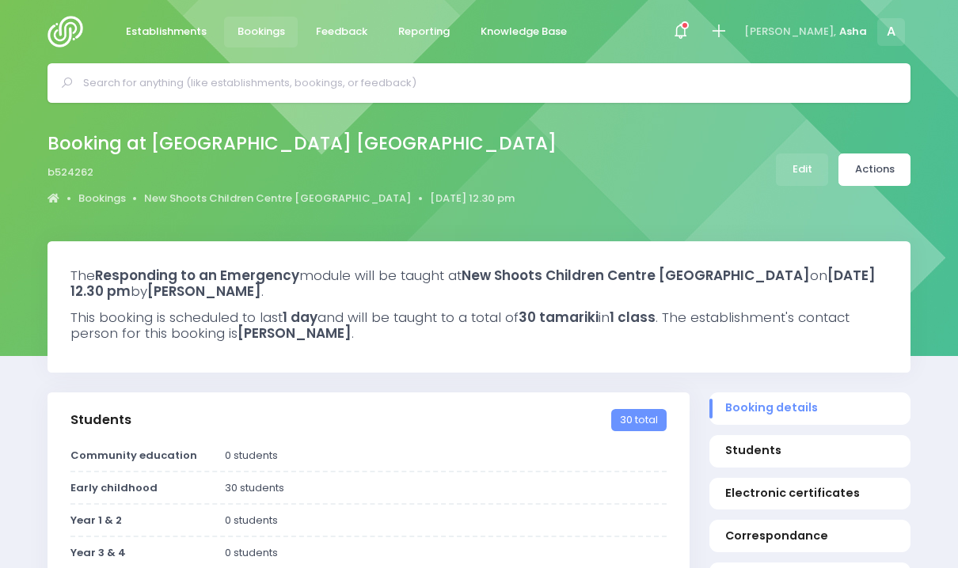
select select "5"
click at [865, 172] on link "Actions" at bounding box center [874, 170] width 72 height 32
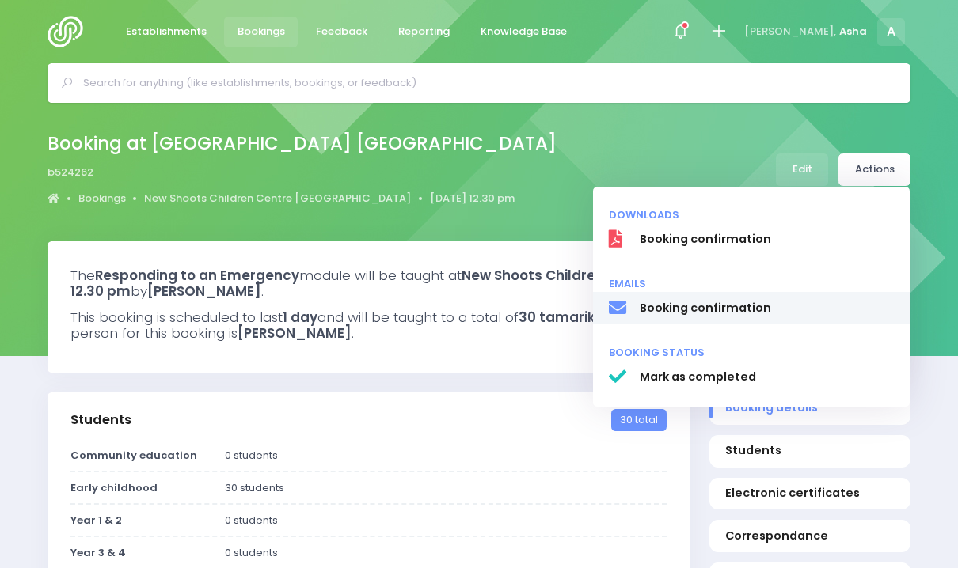
click at [775, 312] on span "Booking confirmation" at bounding box center [767, 308] width 255 height 17
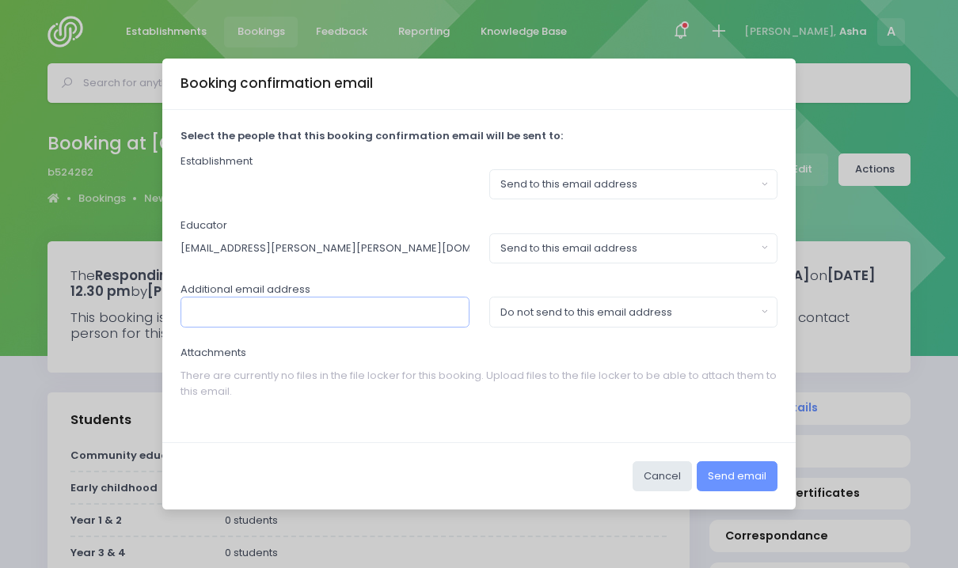
click at [386, 302] on input "text" at bounding box center [325, 312] width 289 height 30
paste input "freya.mudaliar@newshoots.co.nz"
type input "freya.mudaliar@newshoots.co.nz"
click at [509, 315] on div "Do not send to this email address" at bounding box center [628, 313] width 257 height 16
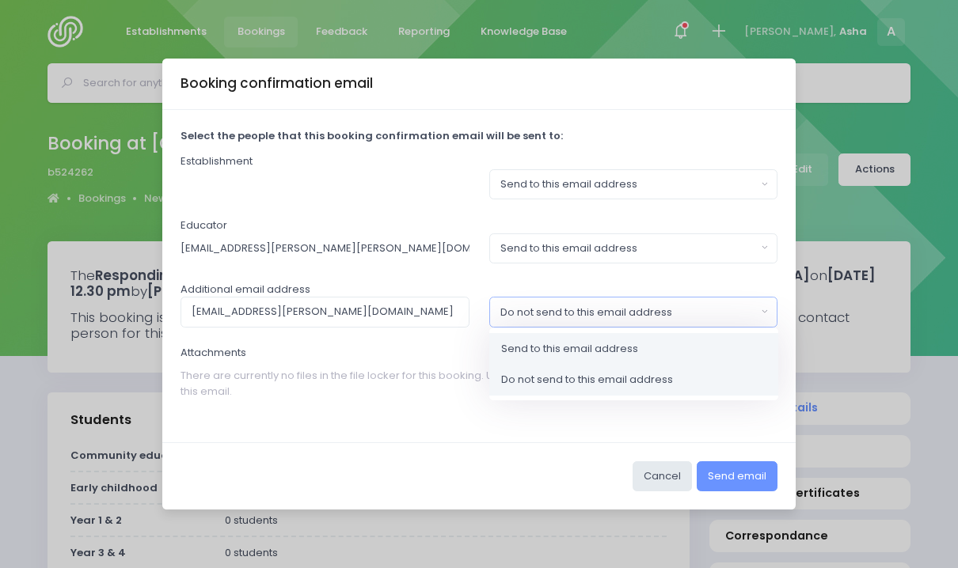
click at [523, 344] on span "Send to this email address" at bounding box center [569, 349] width 137 height 16
select select "send"
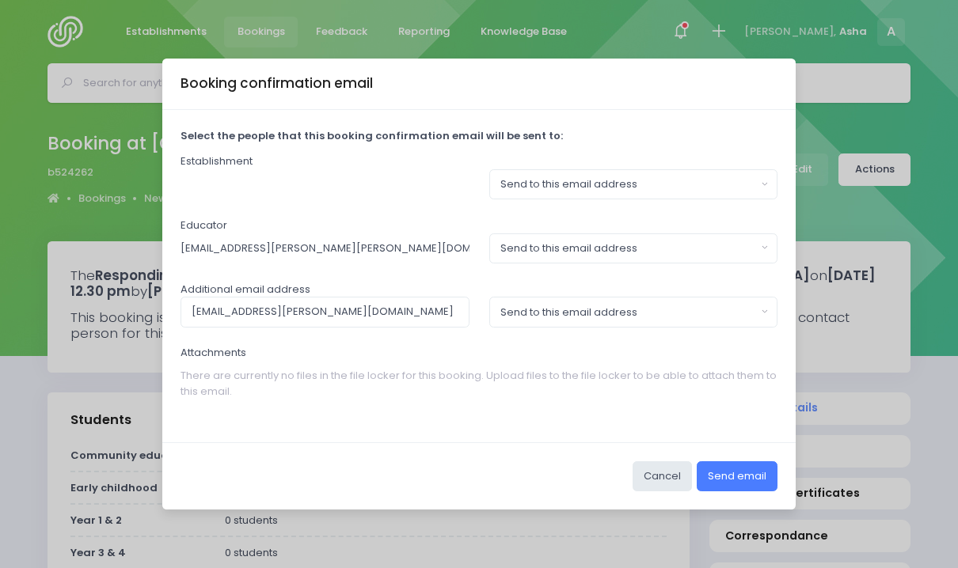
click at [736, 473] on button "Send email" at bounding box center [737, 477] width 81 height 30
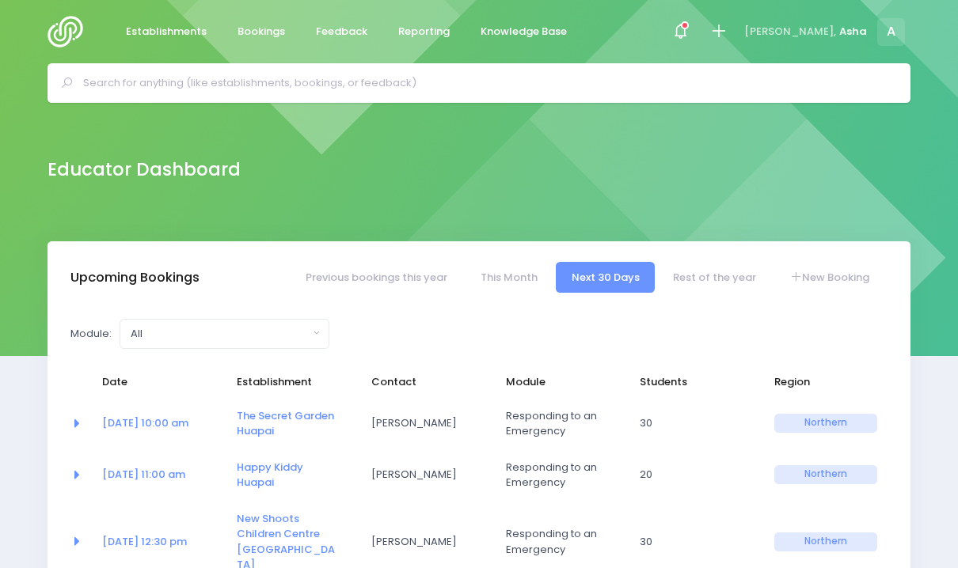
select select "5"
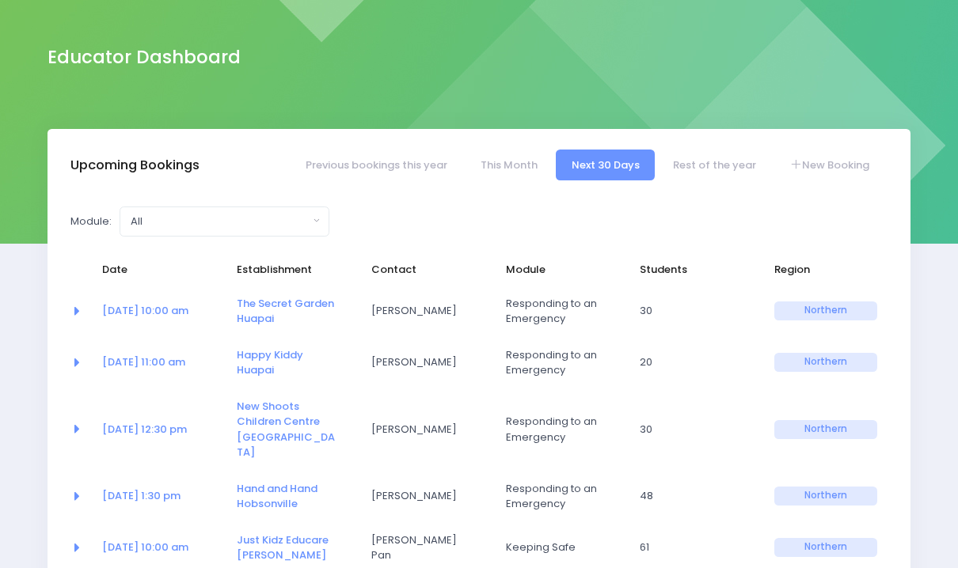
scroll to position [143, 0]
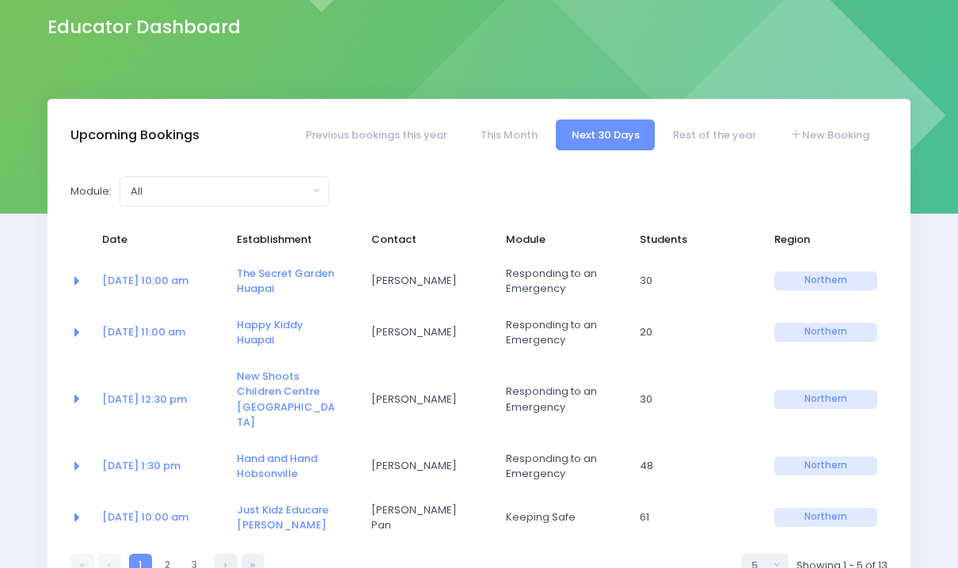
click at [839, 394] on span "Northern" at bounding box center [825, 399] width 103 height 19
click at [328, 374] on span "New Shoots Children Centre [GEOGRAPHIC_DATA]" at bounding box center [288, 400] width 103 height 62
click at [279, 386] on link "New Shoots Children Centre [GEOGRAPHIC_DATA]" at bounding box center [286, 400] width 98 height 62
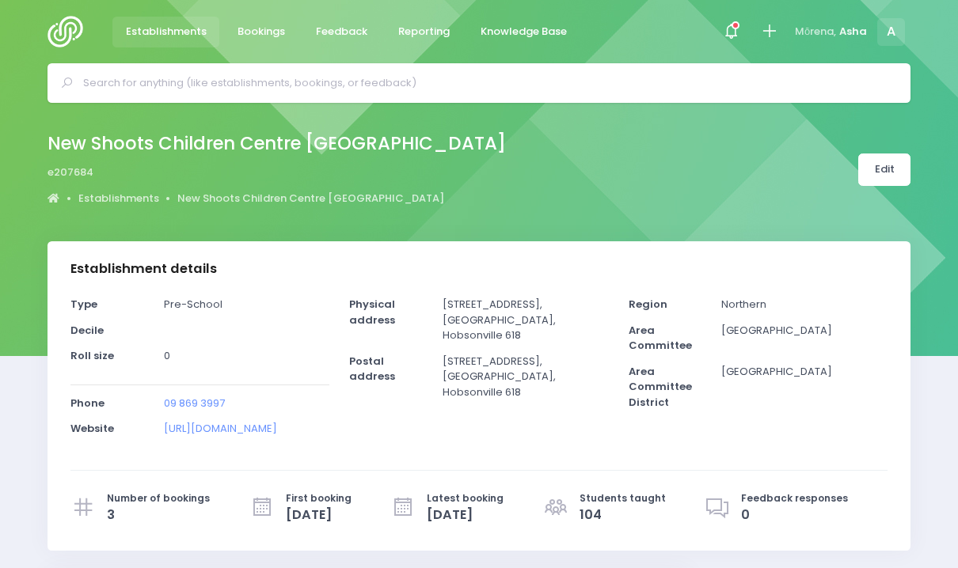
select select "5"
click at [880, 157] on link "Edit" at bounding box center [884, 170] width 52 height 32
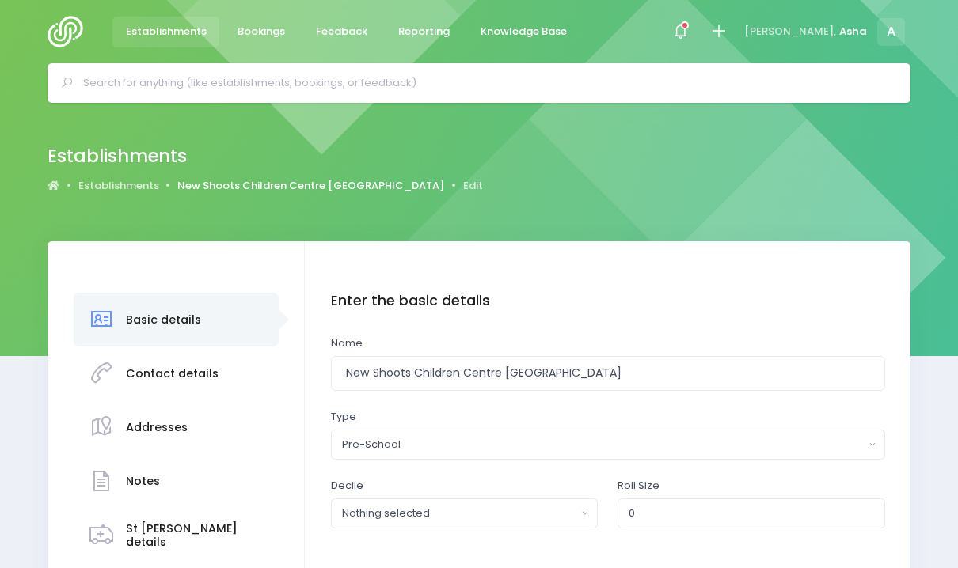
click at [262, 181] on link "New Shoots Children Centre [GEOGRAPHIC_DATA]" at bounding box center [310, 186] width 267 height 16
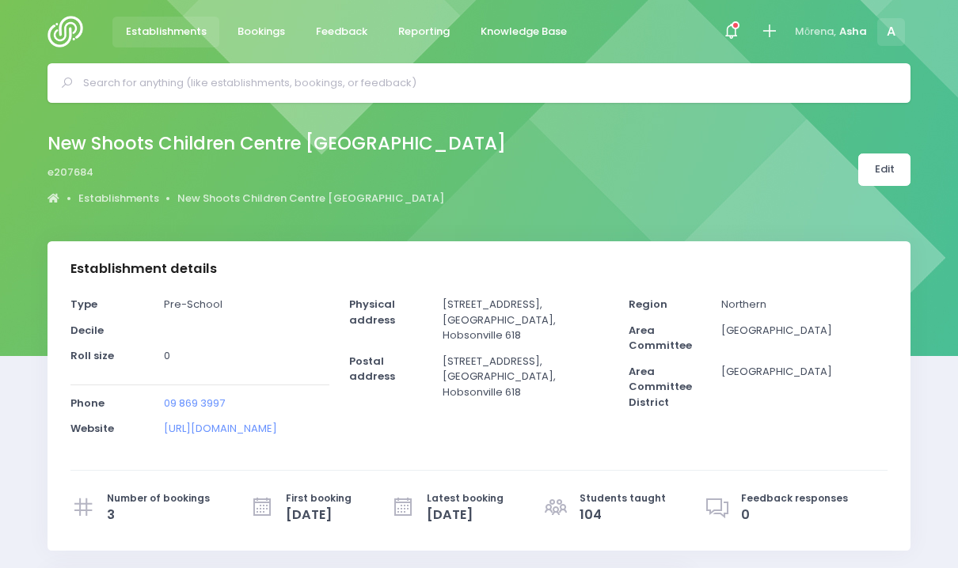
select select "5"
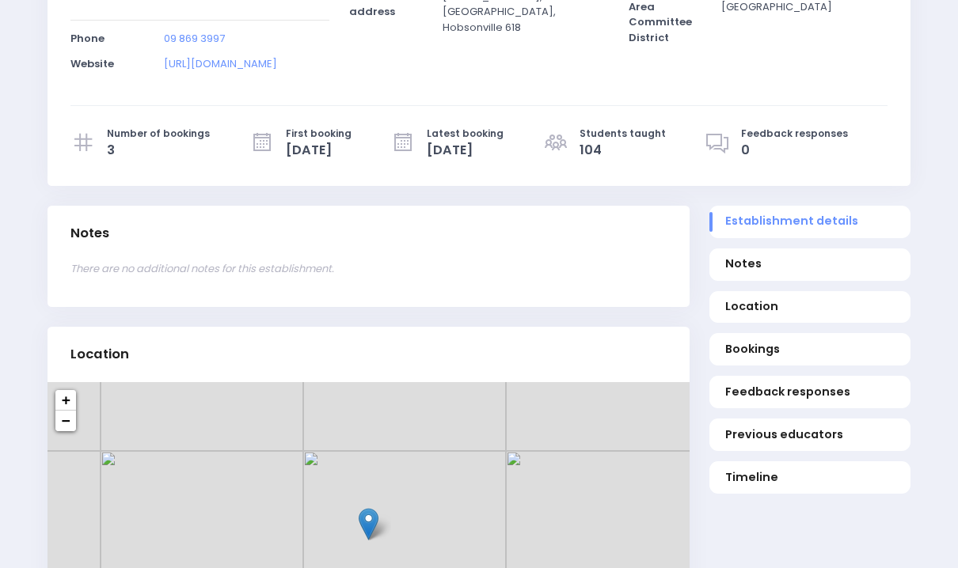
scroll to position [702, 0]
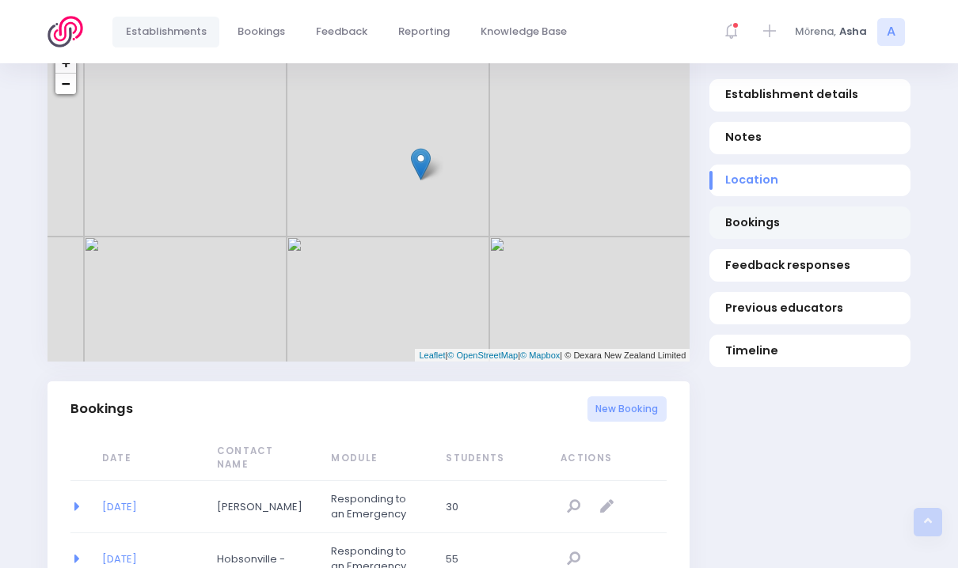
click at [727, 237] on link "Bookings" at bounding box center [809, 223] width 201 height 32
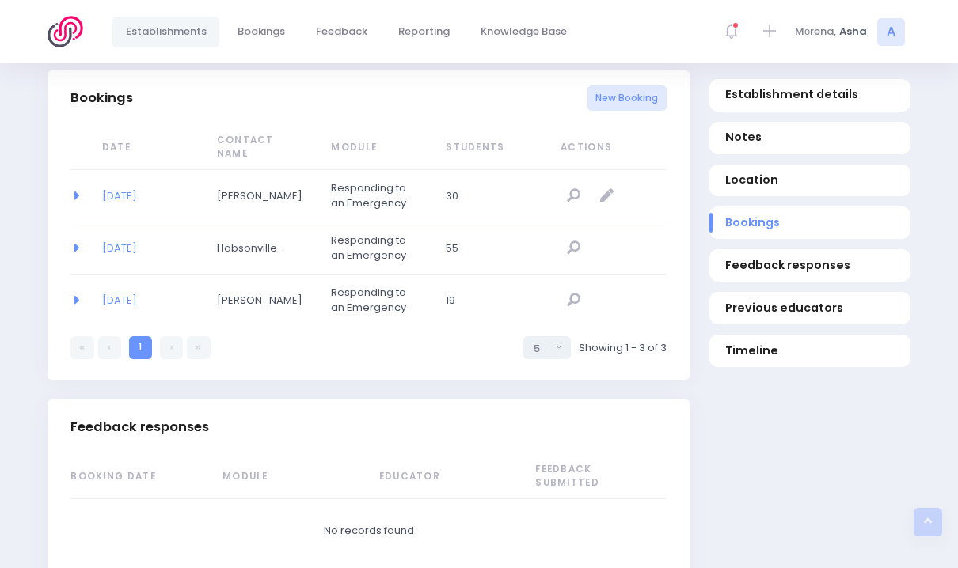
scroll to position [1020, 0]
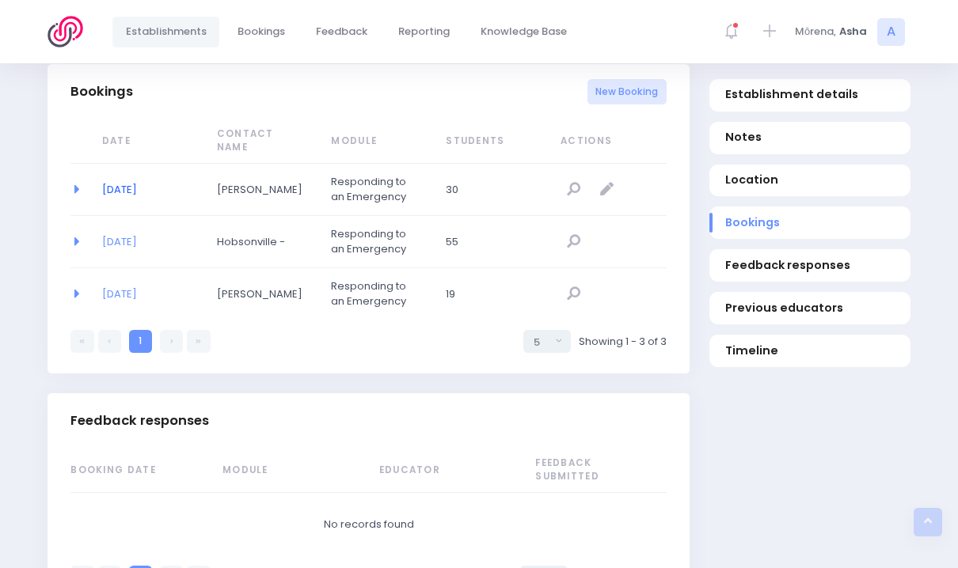
click at [137, 188] on link "[DATE]" at bounding box center [119, 189] width 35 height 15
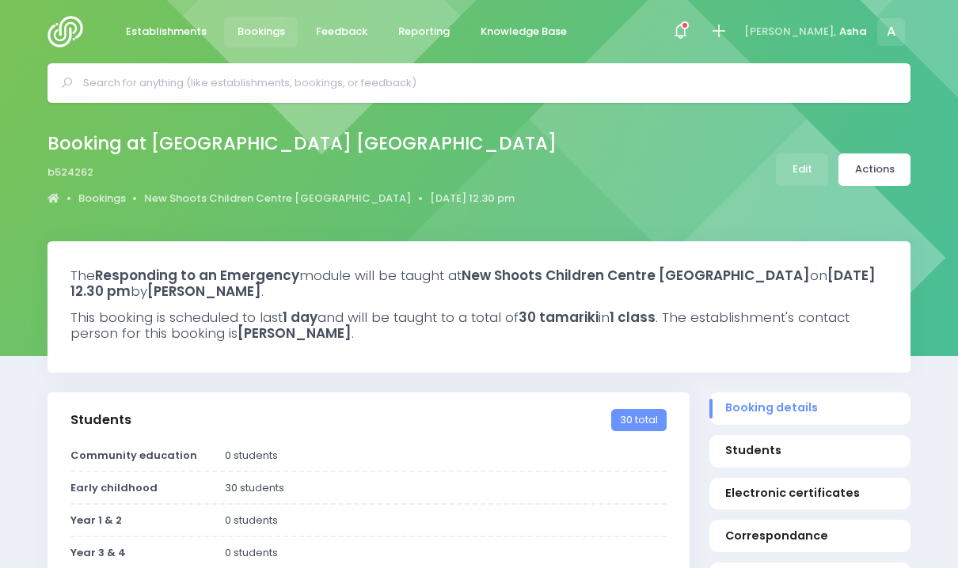
select select "5"
click at [880, 170] on link "Actions" at bounding box center [874, 170] width 72 height 32
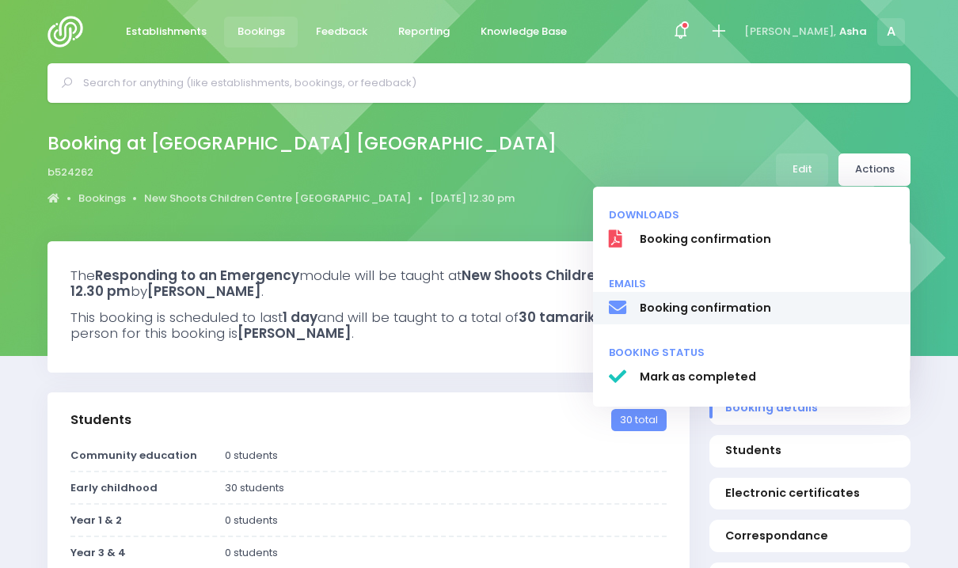
click at [745, 308] on span "Booking confirmation" at bounding box center [767, 308] width 255 height 17
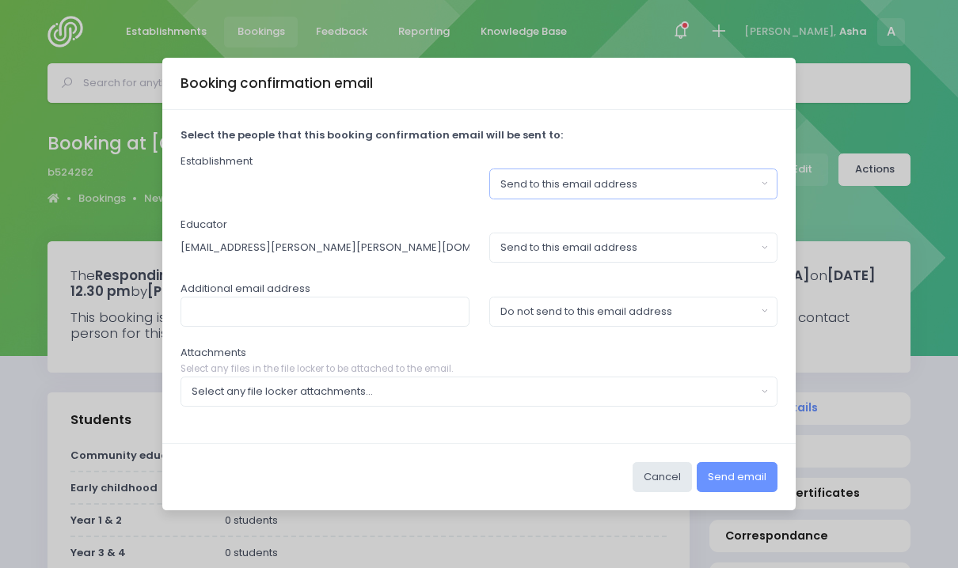
click at [523, 193] on button "Send to this email address" at bounding box center [633, 184] width 289 height 30
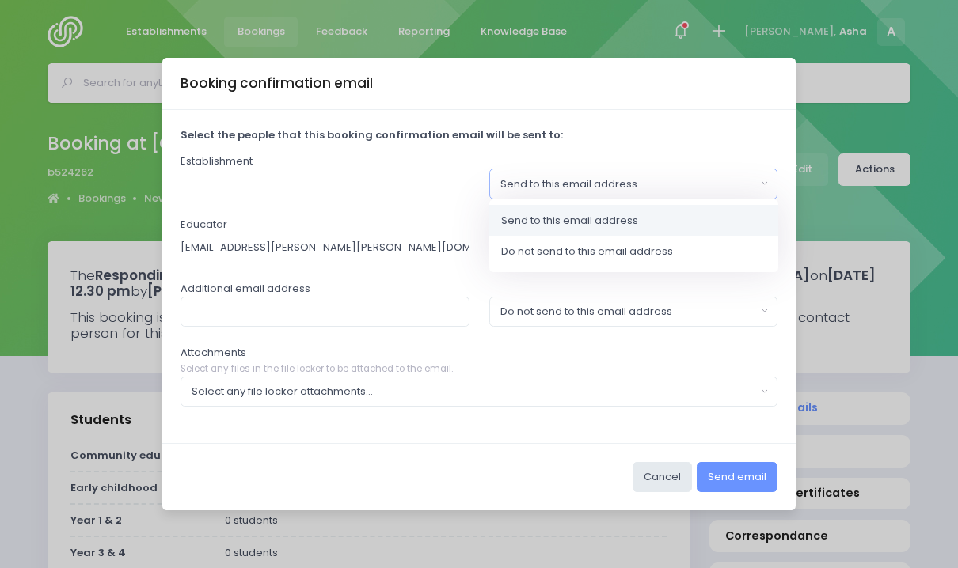
click at [523, 213] on span "Send to this email address" at bounding box center [569, 221] width 137 height 16
select select "send"
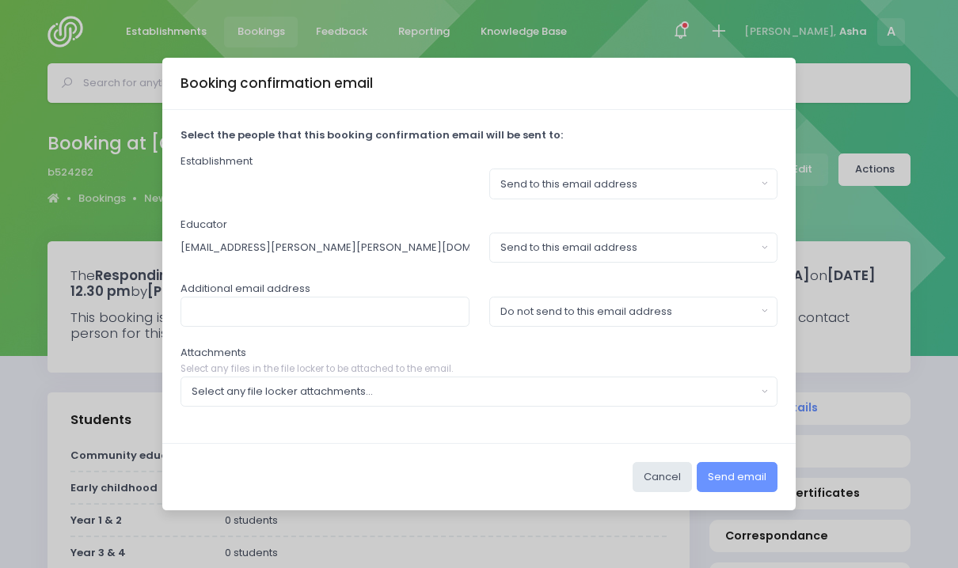
click at [440, 241] on input "Asha.Bogdanowicz@stjohn.org.nz" at bounding box center [325, 248] width 289 height 30
click at [406, 320] on input "text" at bounding box center [325, 312] width 289 height 30
paste input "freya.mudaliar@newshoots.co.nz"
type input "freya.mudaliar@newshoots.co.nz"
click at [553, 319] on button "Do not send to this email address" at bounding box center [633, 312] width 289 height 30
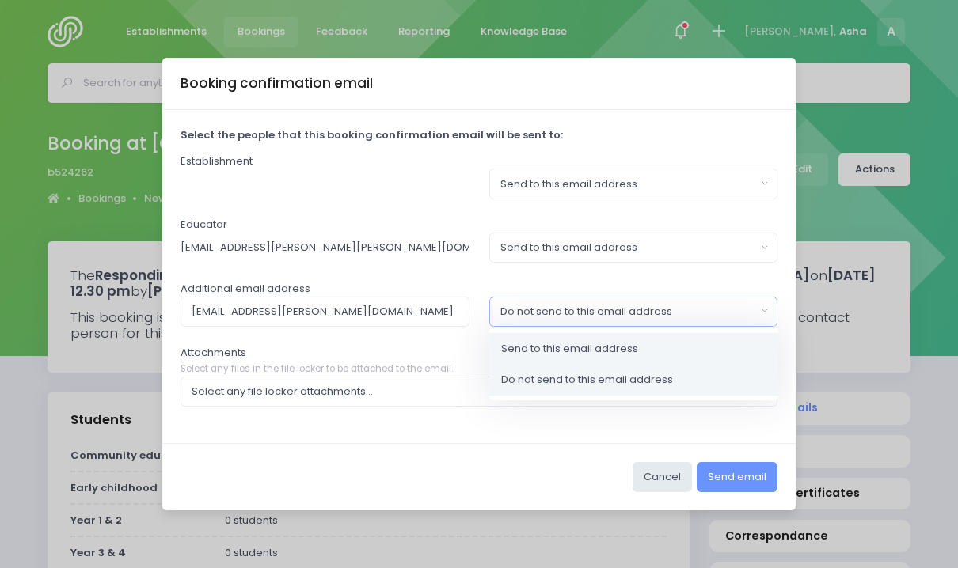
click at [549, 351] on span "Send to this email address" at bounding box center [569, 348] width 137 height 16
select select "send"
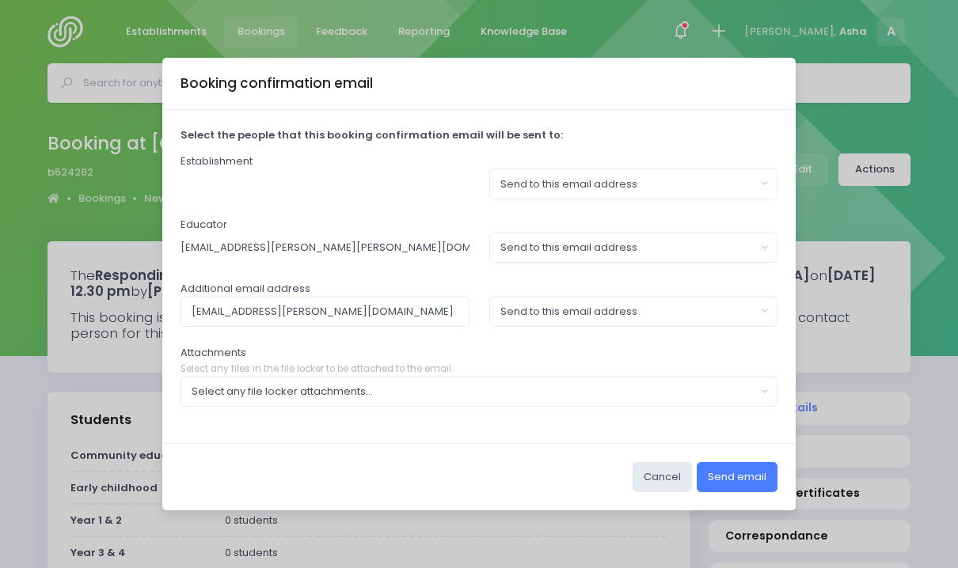
click at [760, 485] on button "Send email" at bounding box center [737, 477] width 81 height 30
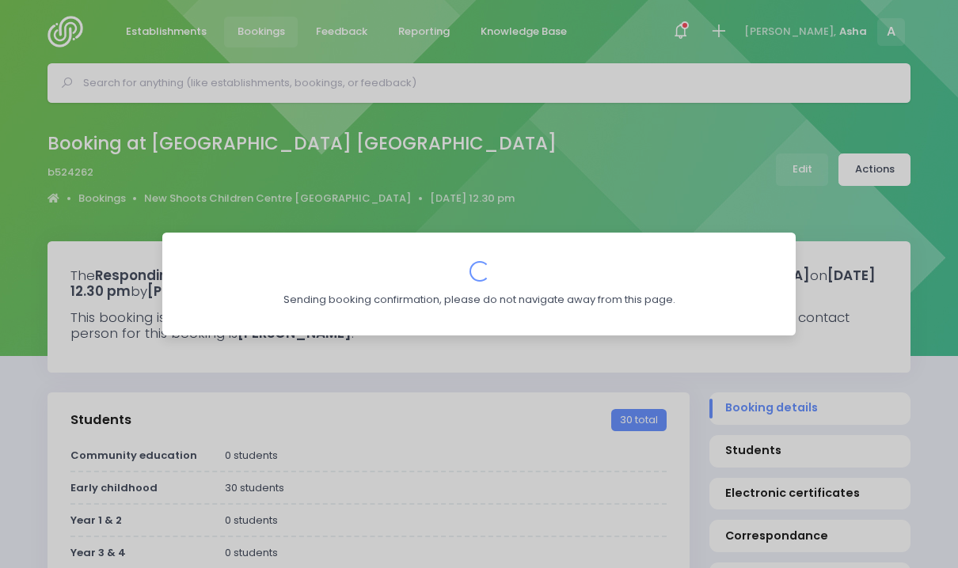
click at [299, 163] on div "Booking confirmation email Select the people that this booking confirmation ema…" at bounding box center [479, 284] width 958 height 568
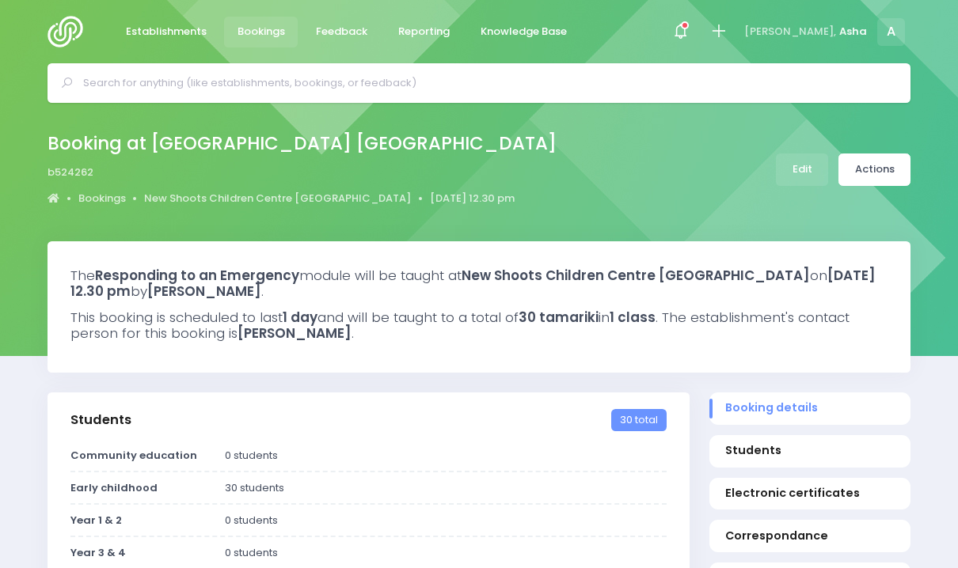
click at [241, 188] on div "Booking at New Shoots Children Centre Hobsonville b524262 Bookings New Shoots C…" at bounding box center [309, 169] width 522 height 83
click at [241, 189] on div "Booking at New Shoots Children Centre Hobsonville b524262 Bookings New Shoots C…" at bounding box center [309, 169] width 522 height 83
click at [242, 200] on link "New Shoots Children Centre [GEOGRAPHIC_DATA]" at bounding box center [277, 199] width 267 height 16
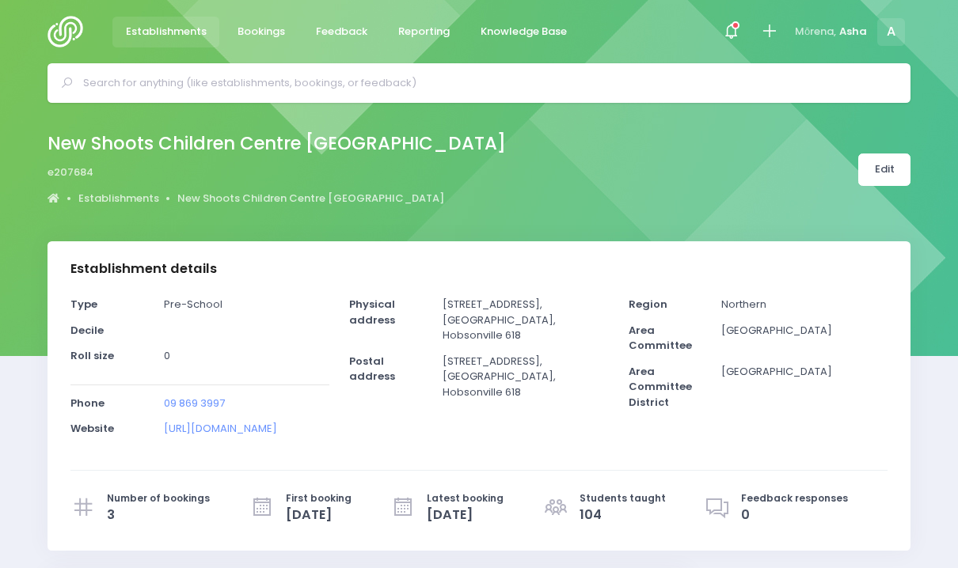
select select "5"
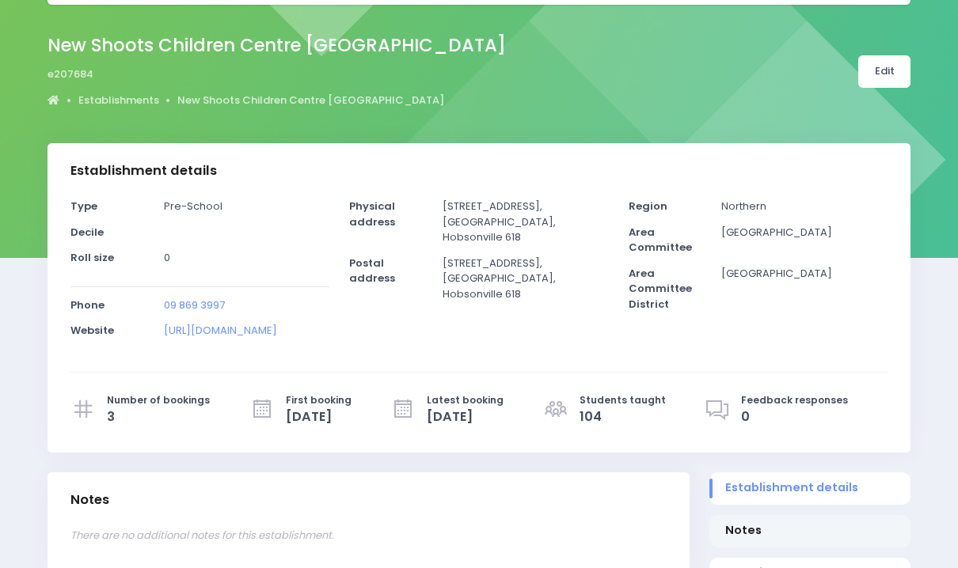
scroll to position [96, 0]
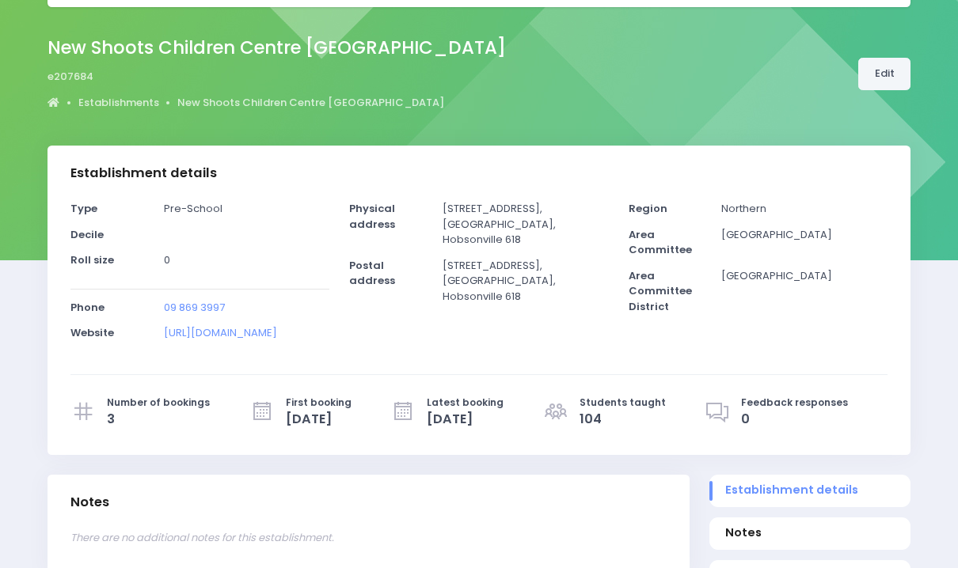
click at [881, 87] on link "Edit" at bounding box center [884, 74] width 52 height 32
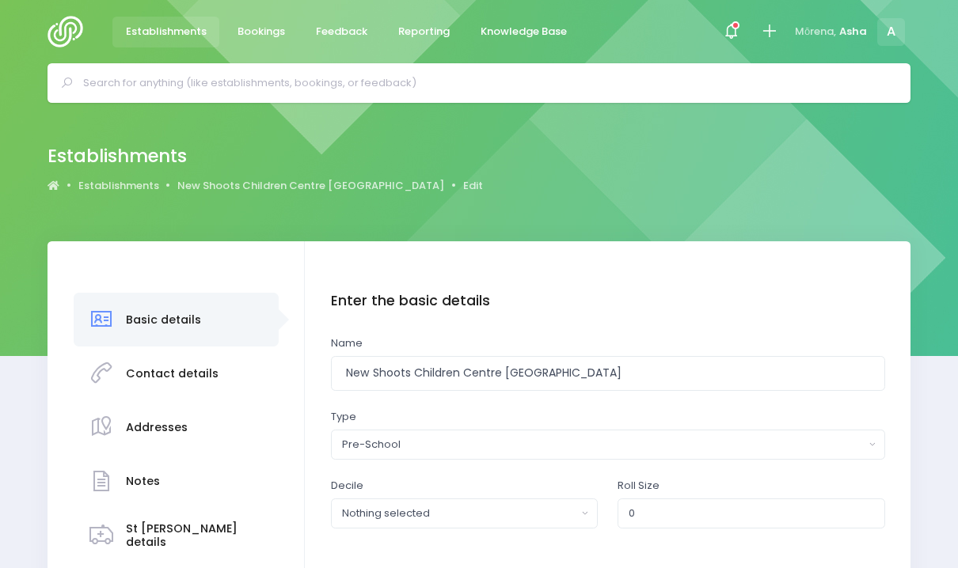
scroll to position [191, 0]
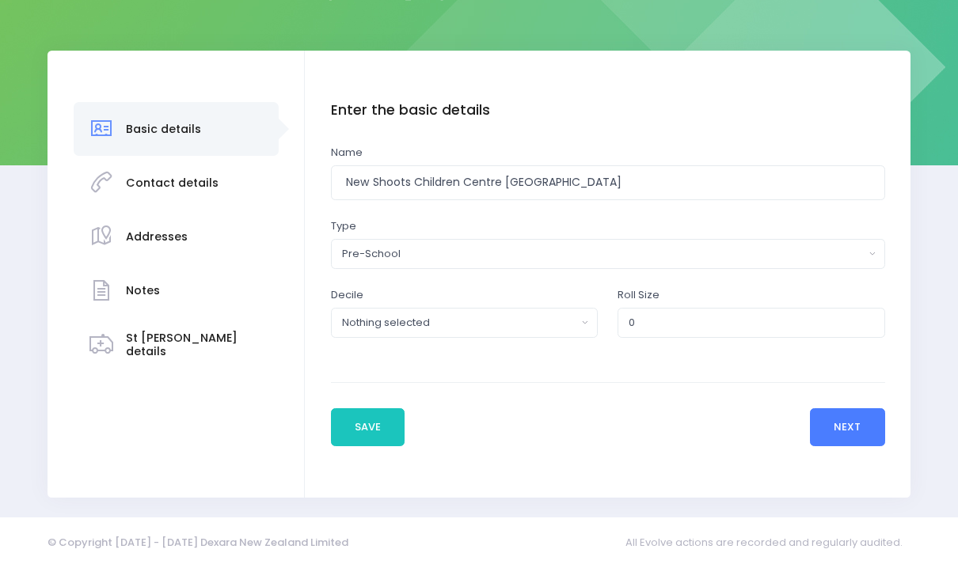
click at [831, 424] on button "Next" at bounding box center [847, 428] width 75 height 38
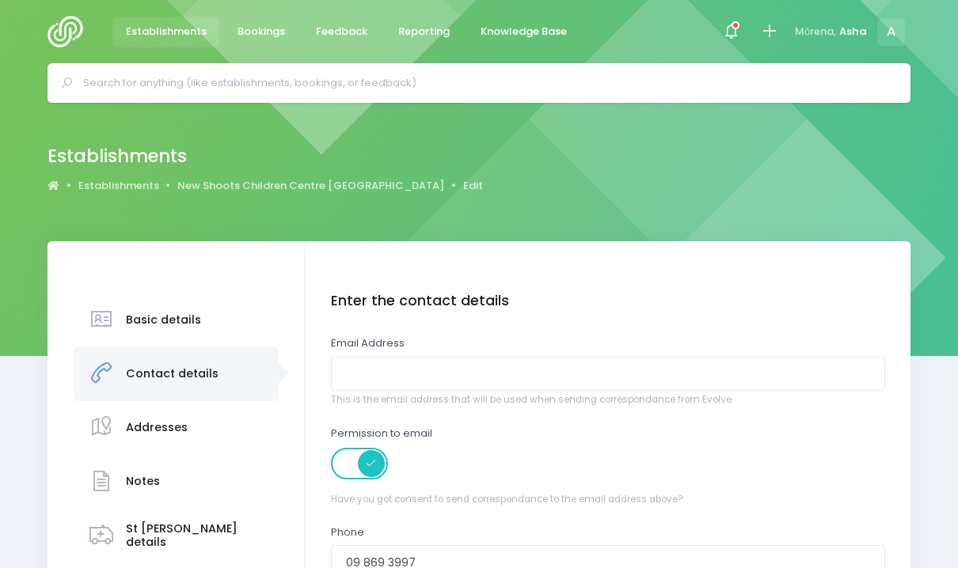
scroll to position [55, 0]
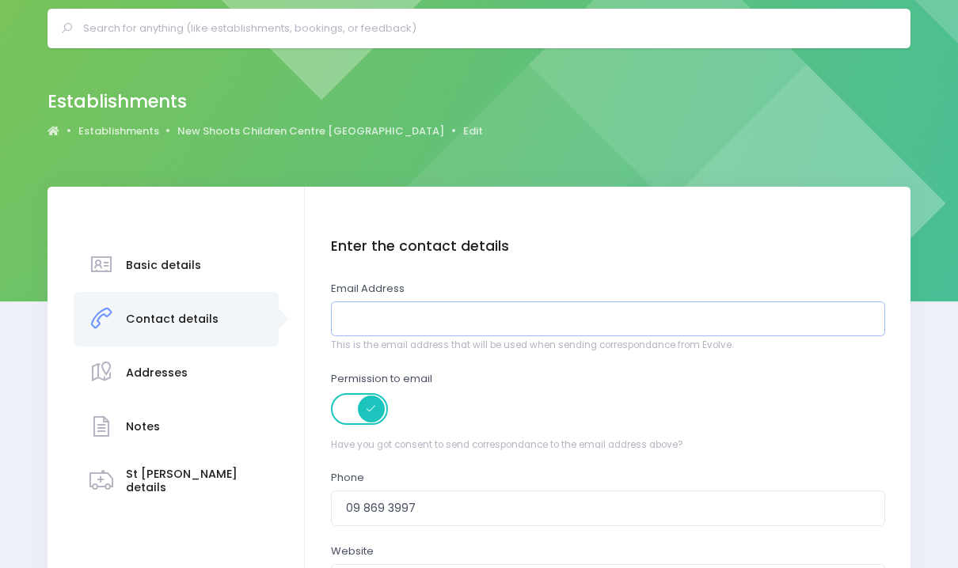
click at [658, 323] on input "email" at bounding box center [608, 320] width 554 height 36
paste input "[EMAIL_ADDRESS][PERSON_NAME][DOMAIN_NAME]"
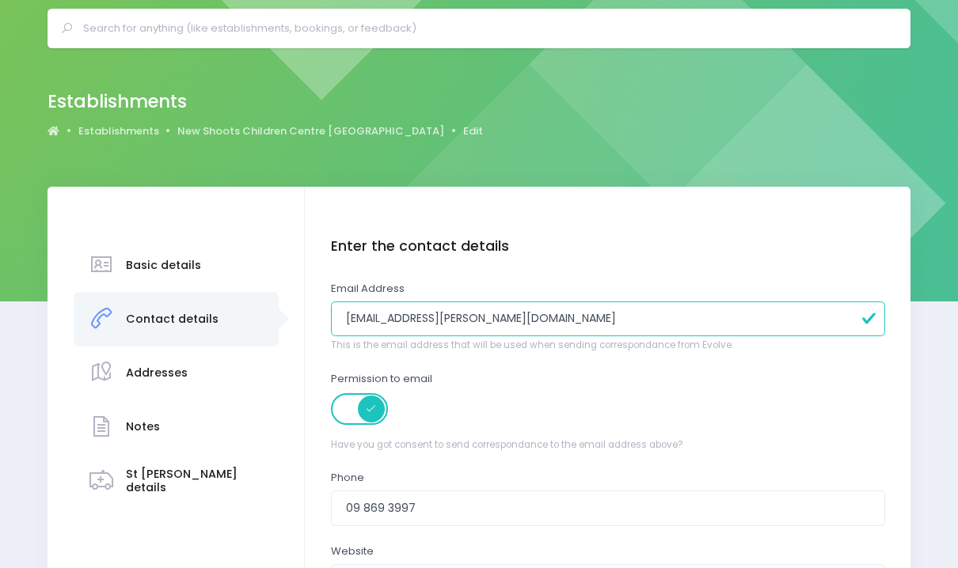
scroll to position [317, 0]
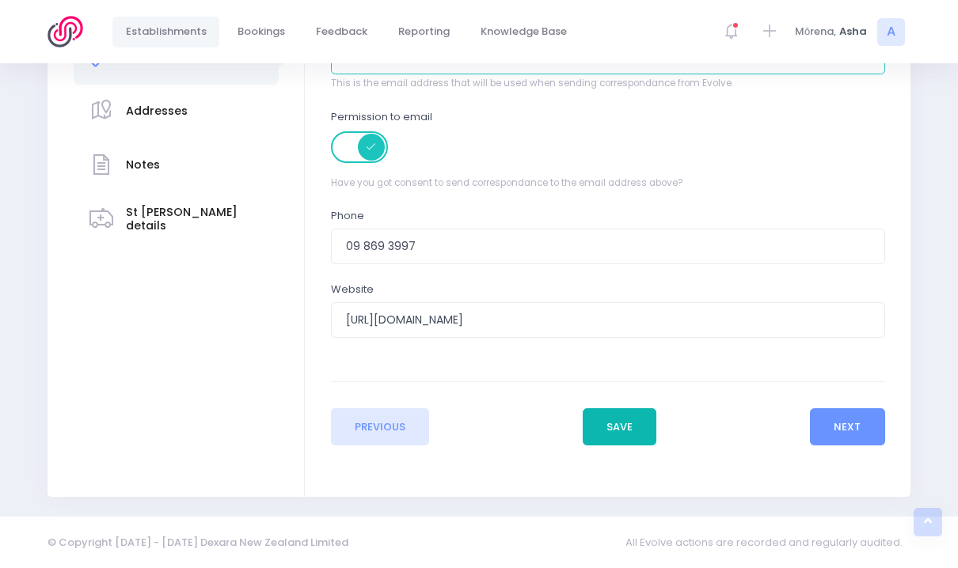
type input "[EMAIL_ADDRESS][PERSON_NAME][DOMAIN_NAME]"
click at [626, 418] on button "Save" at bounding box center [620, 428] width 74 height 38
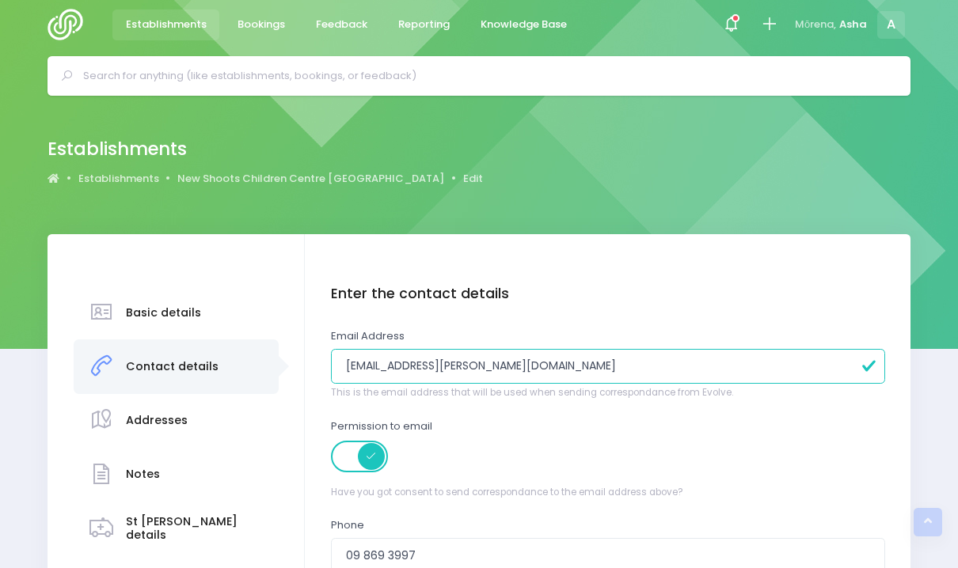
scroll to position [0, 0]
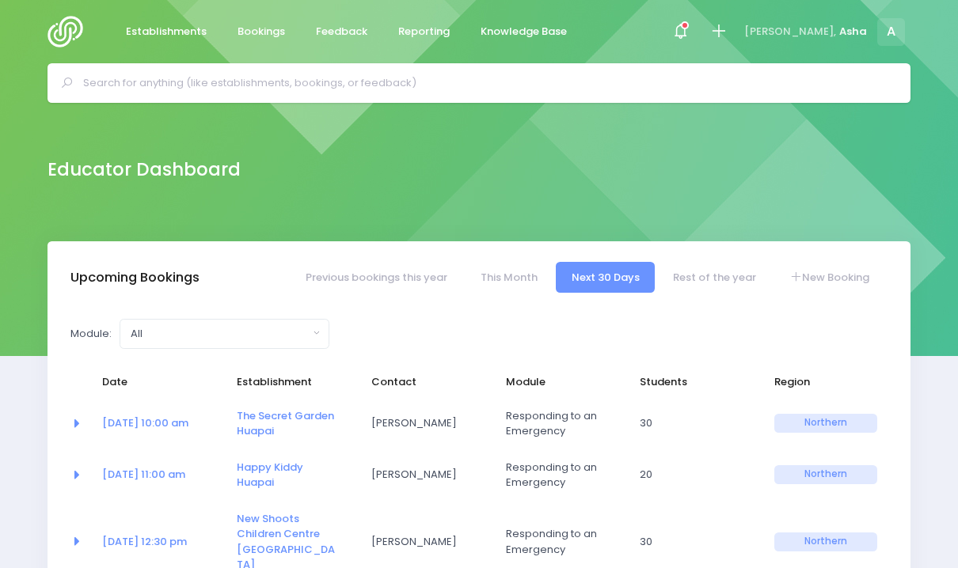
select select "5"
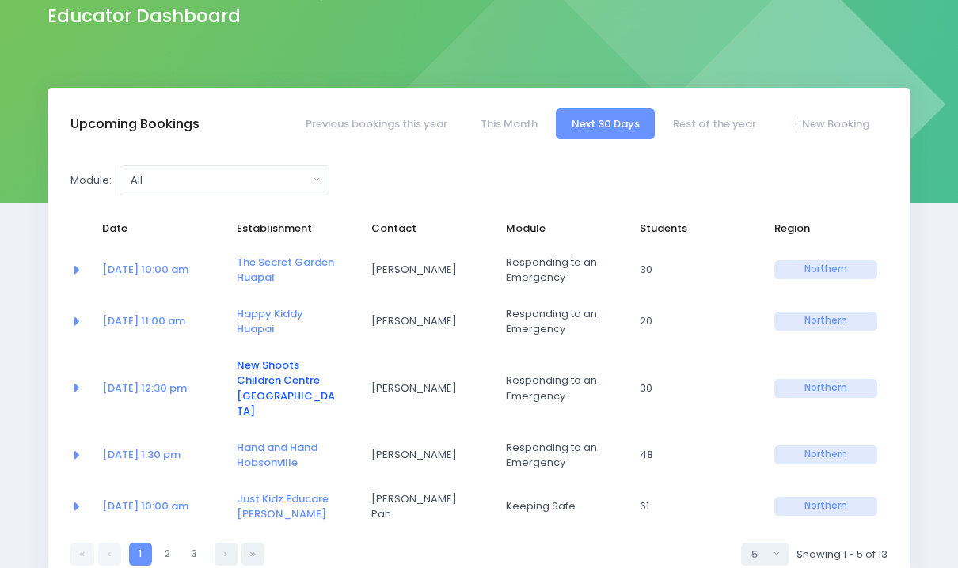
click at [259, 385] on link "New Shoots Children Centre [GEOGRAPHIC_DATA]" at bounding box center [286, 389] width 98 height 62
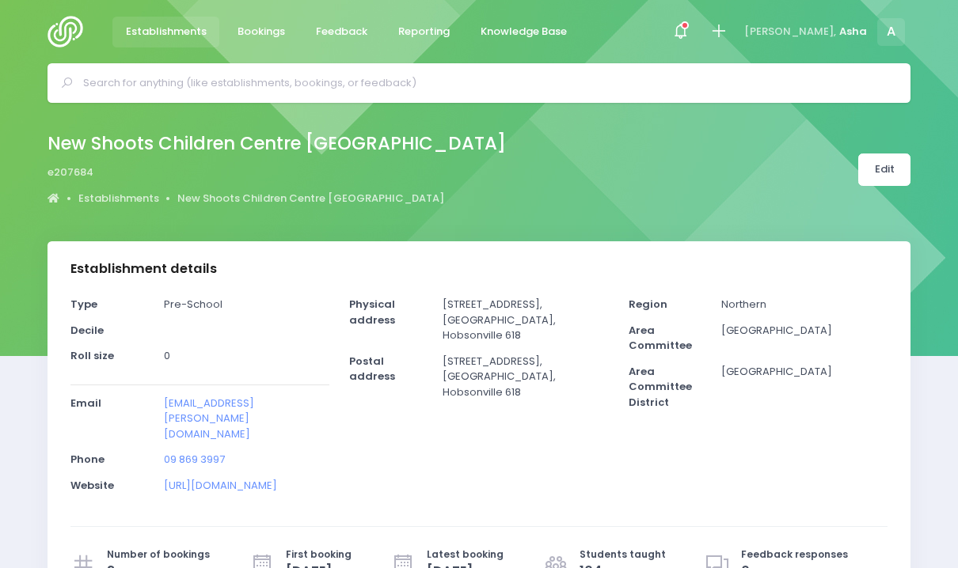
select select "5"
click at [874, 163] on link "Edit" at bounding box center [884, 170] width 52 height 32
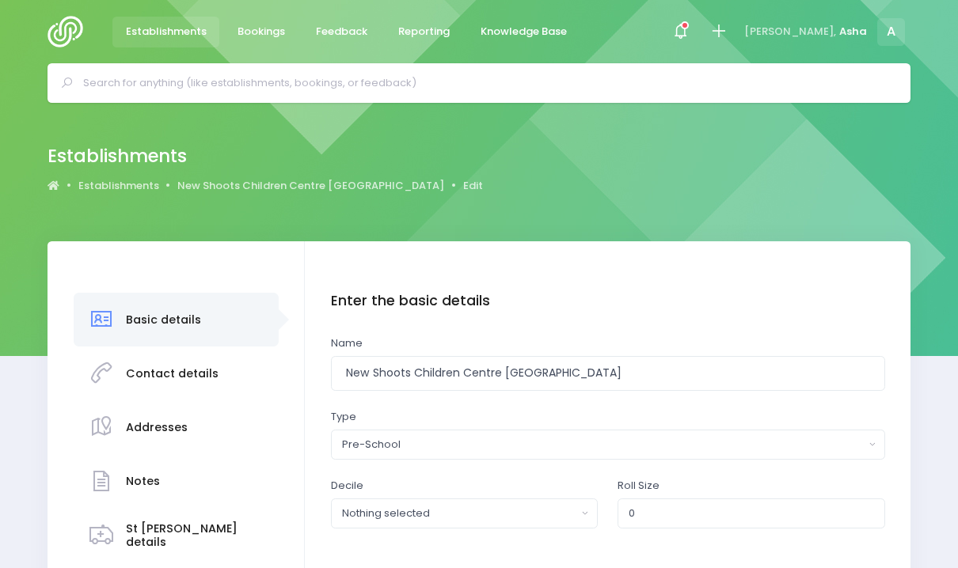
scroll to position [191, 0]
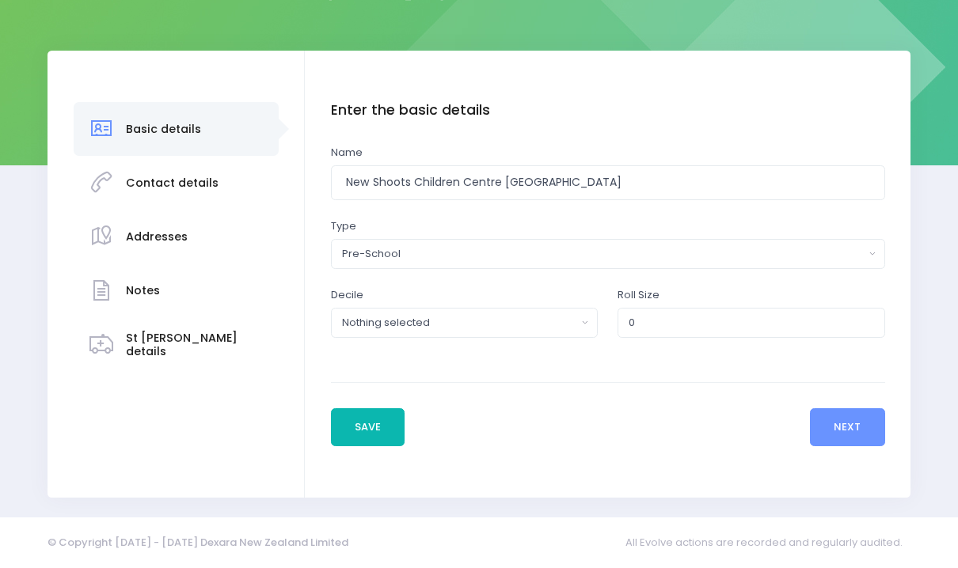
click at [363, 431] on button "Save" at bounding box center [368, 428] width 74 height 38
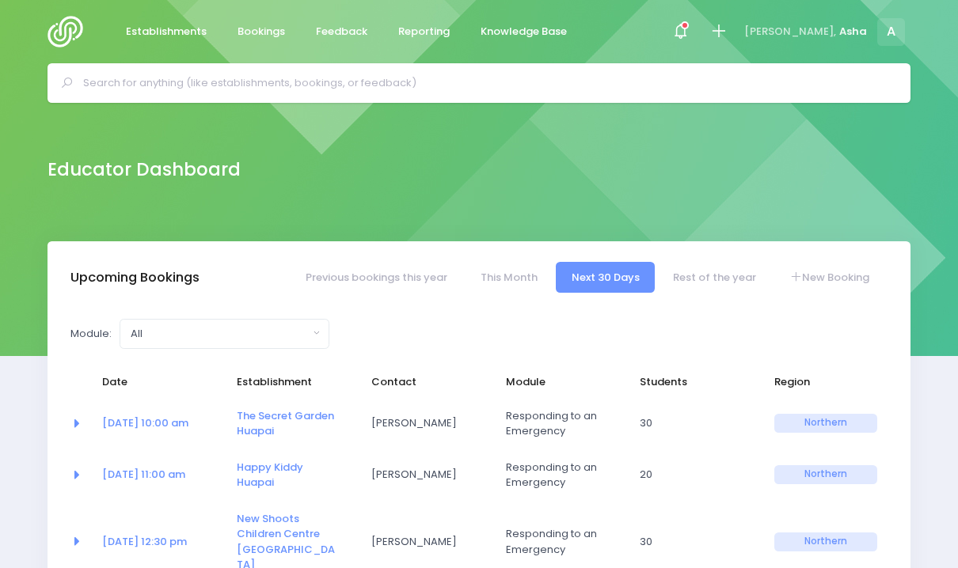
select select "5"
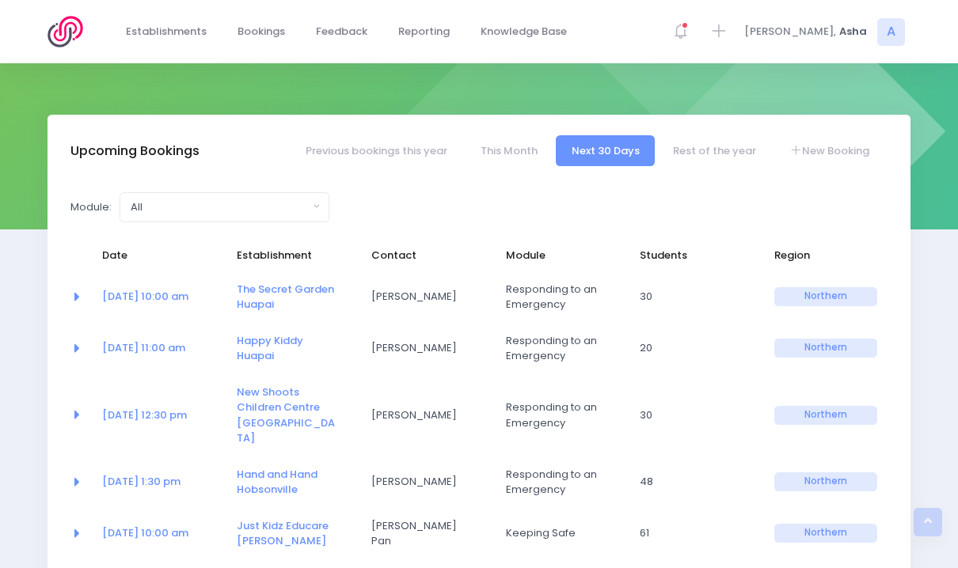
scroll to position [279, 0]
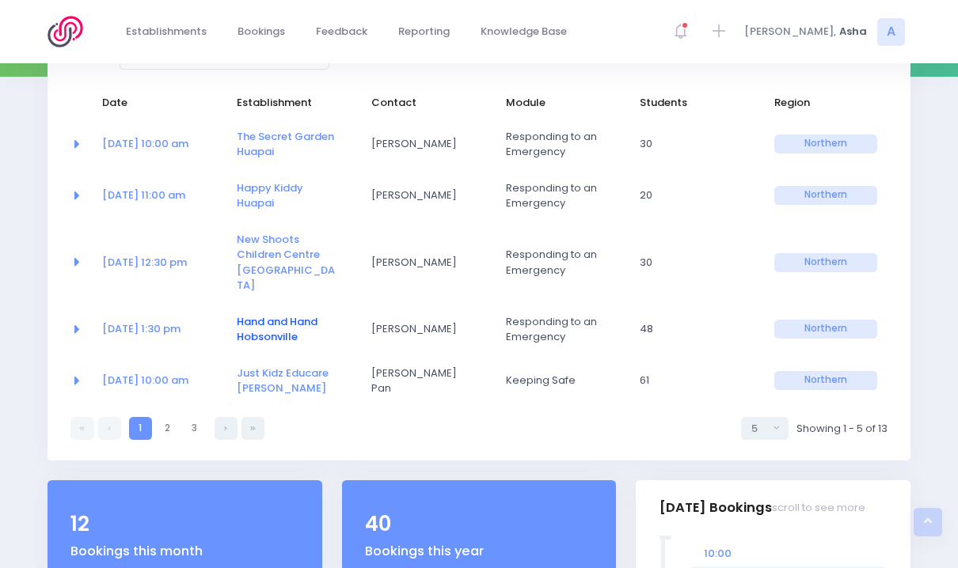
click at [275, 314] on link "Hand and Hand Hobsonville" at bounding box center [277, 329] width 81 height 31
click at [271, 249] on link "New Shoots Children Centre Hobsonville" at bounding box center [286, 263] width 98 height 62
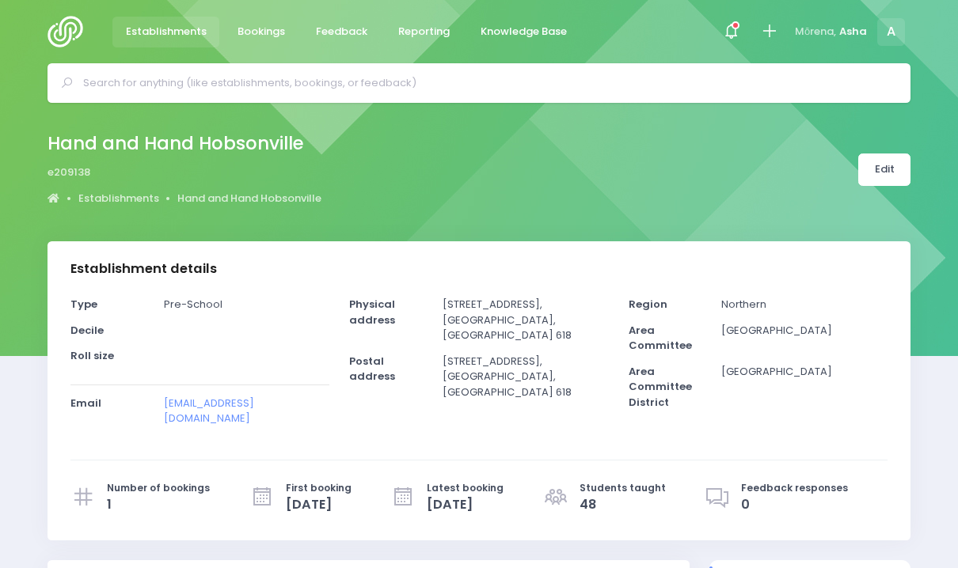
select select "5"
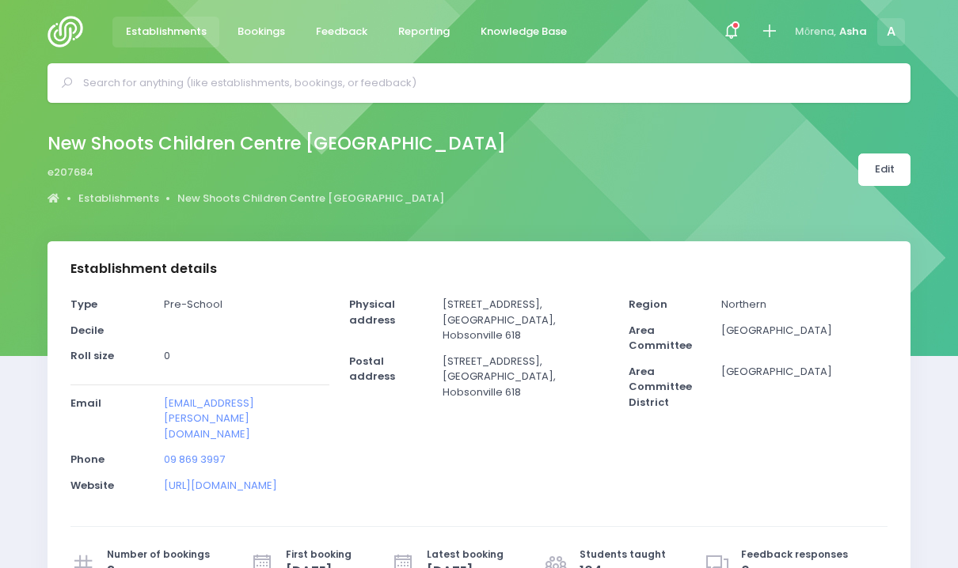
select select "5"
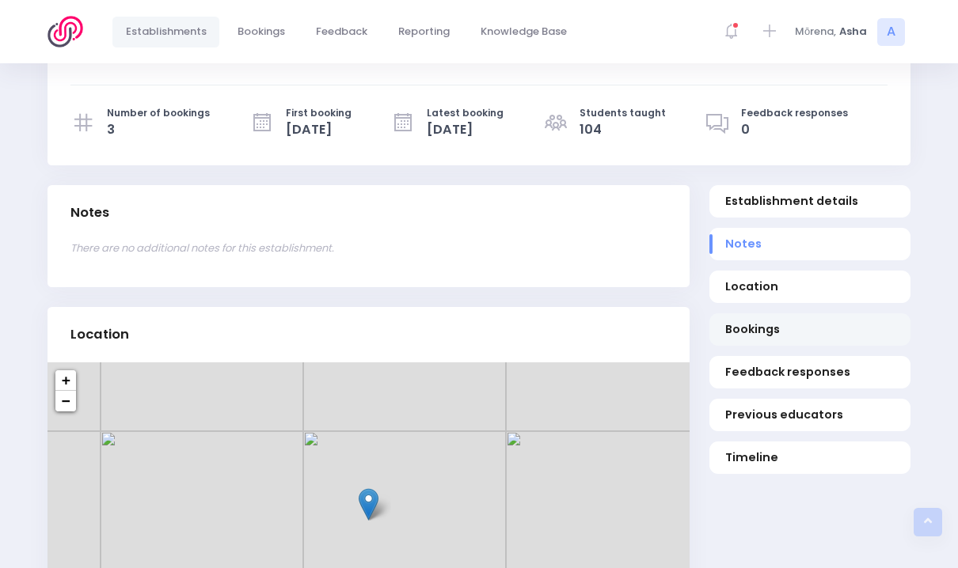
click at [796, 335] on span "Bookings" at bounding box center [810, 329] width 170 height 17
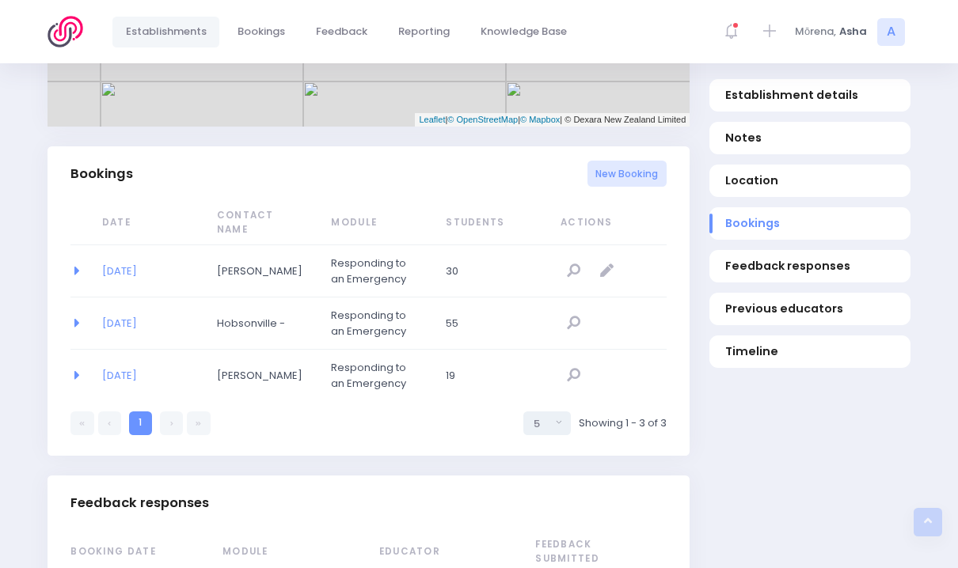
scroll to position [1061, 0]
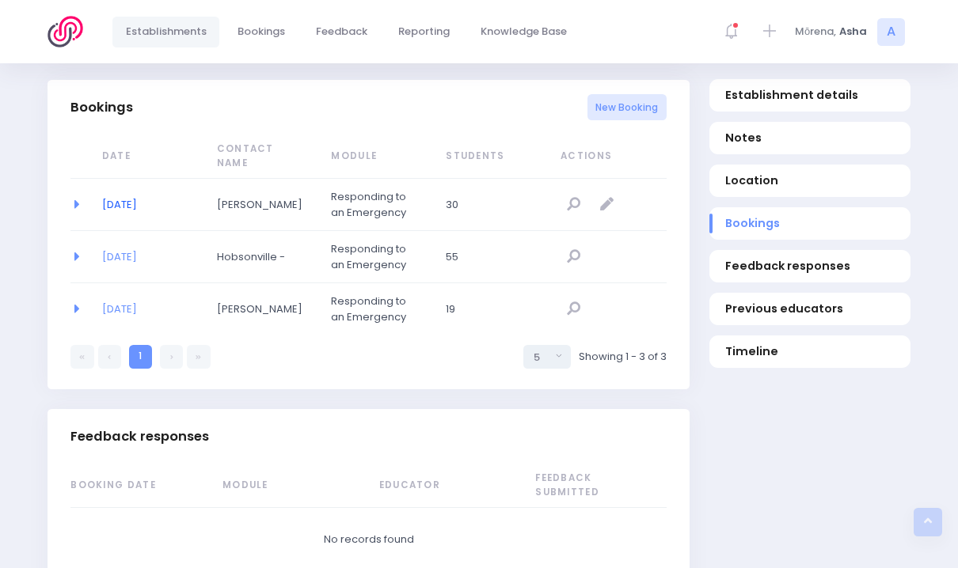
click at [110, 197] on link "[DATE]" at bounding box center [119, 204] width 35 height 15
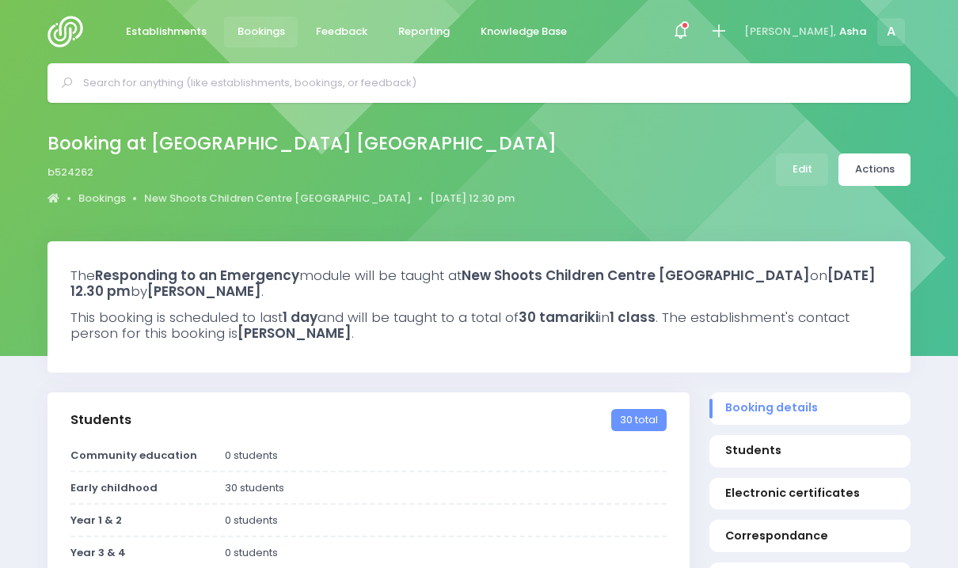
select select "5"
select select
click at [861, 186] on div "Booking at [GEOGRAPHIC_DATA] [GEOGRAPHIC_DATA] b524262 Bookings [GEOGRAPHIC_DAT…" at bounding box center [479, 169] width 903 height 83
click at [862, 181] on link "Actions" at bounding box center [874, 170] width 72 height 32
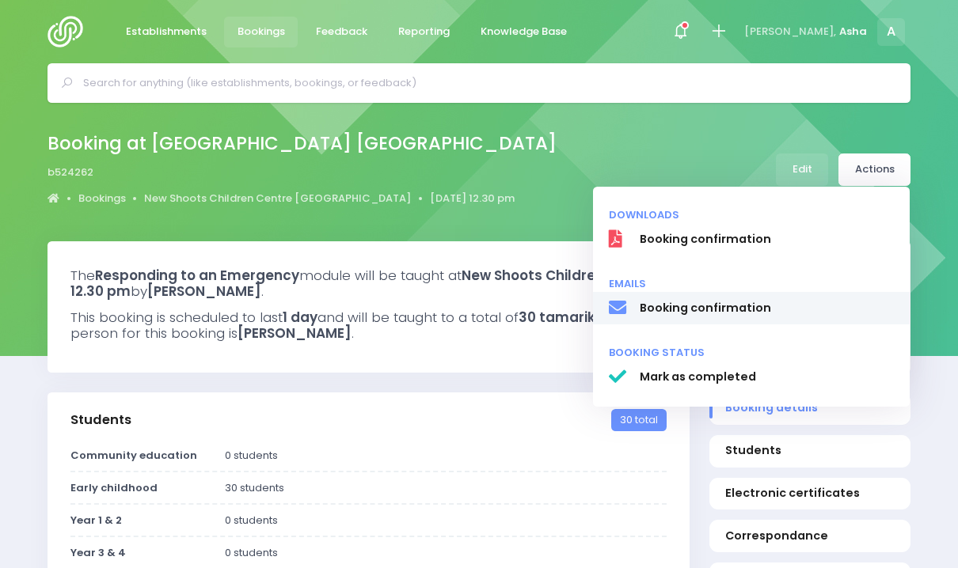
click at [750, 307] on span "Booking confirmation" at bounding box center [767, 308] width 255 height 17
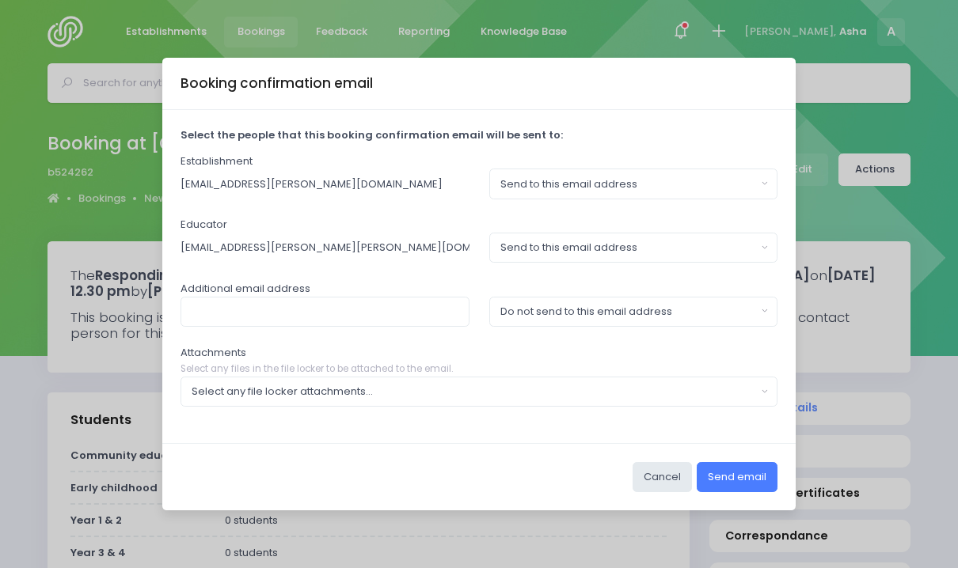
click at [737, 469] on button "Send email" at bounding box center [737, 477] width 81 height 30
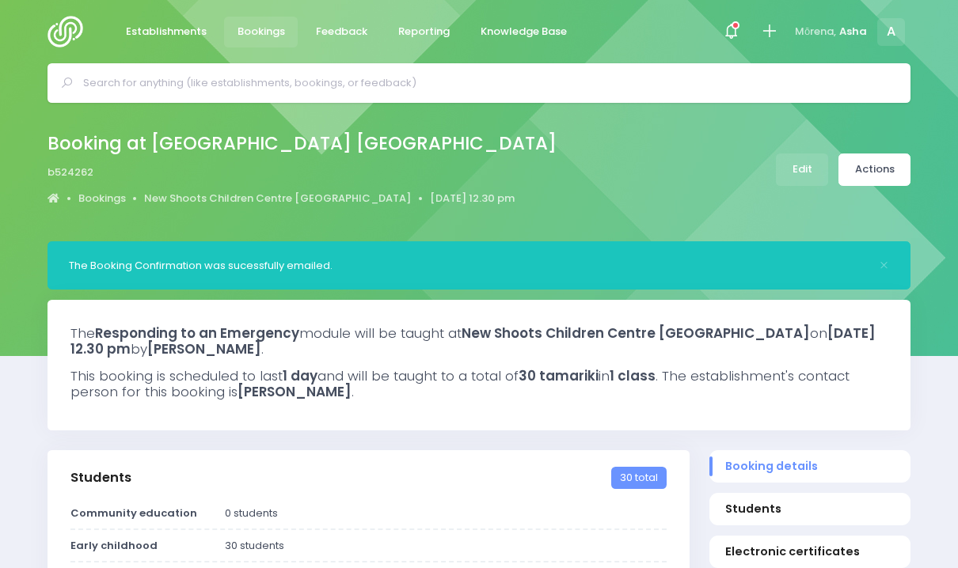
select select "5"
